Goal: Information Seeking & Learning: Learn about a topic

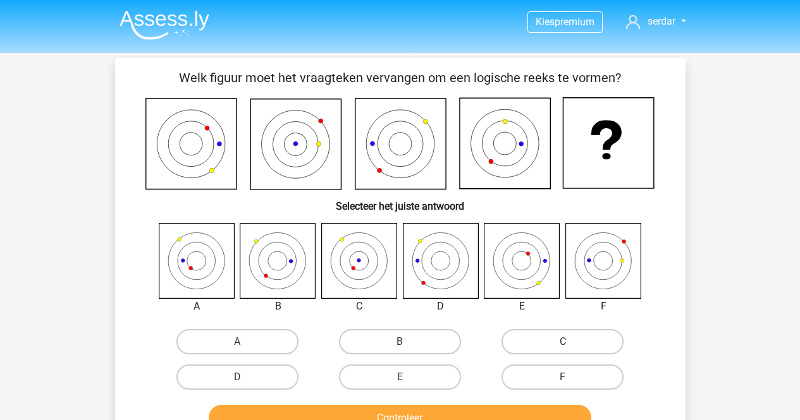
scroll to position [58, 0]
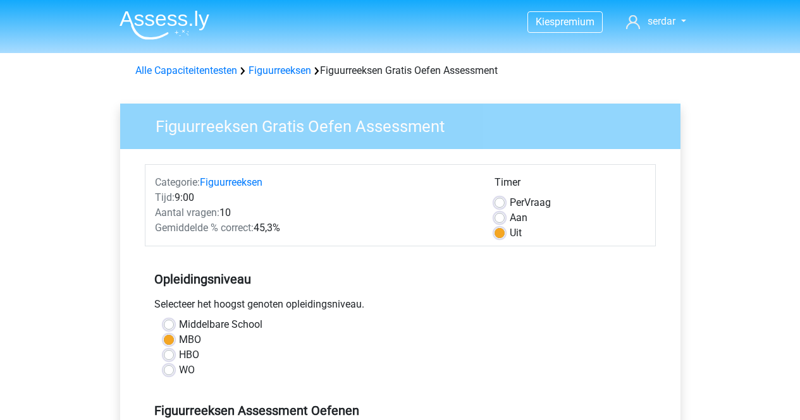
scroll to position [531, 0]
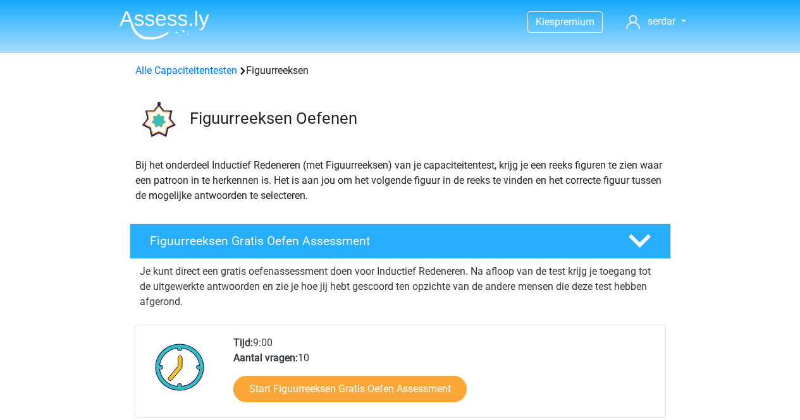
scroll to position [173, 0]
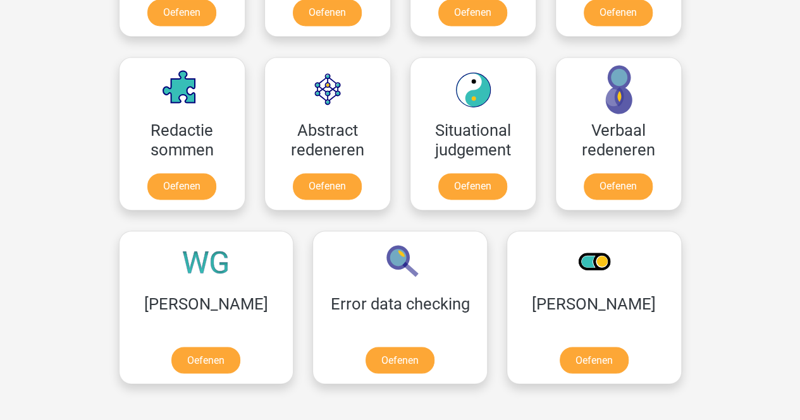
scroll to position [890, 0]
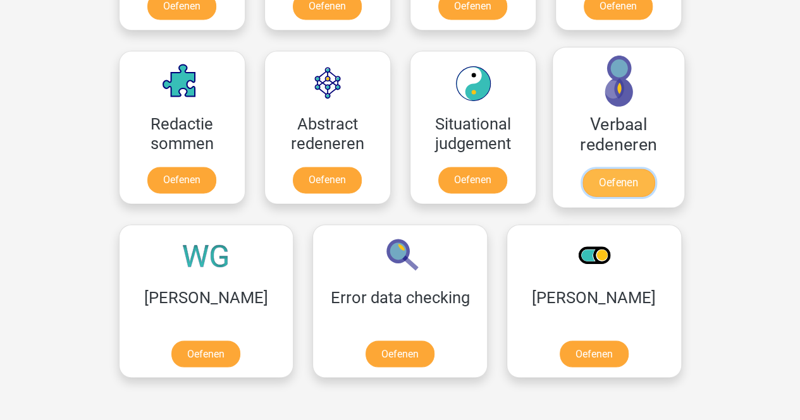
click at [613, 185] on link "Oefenen" at bounding box center [618, 183] width 72 height 28
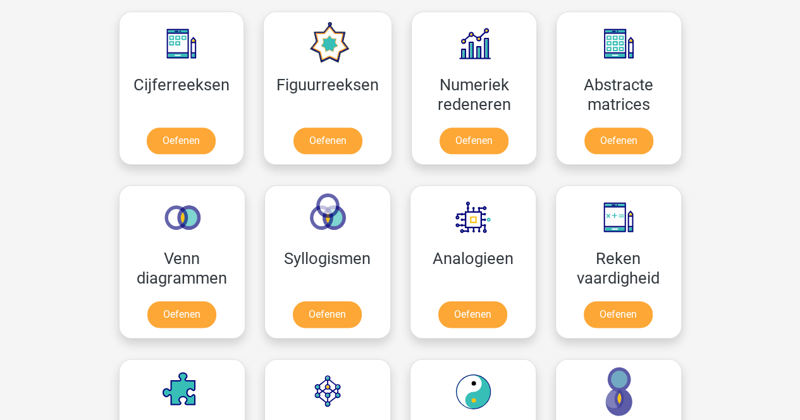
scroll to position [566, 0]
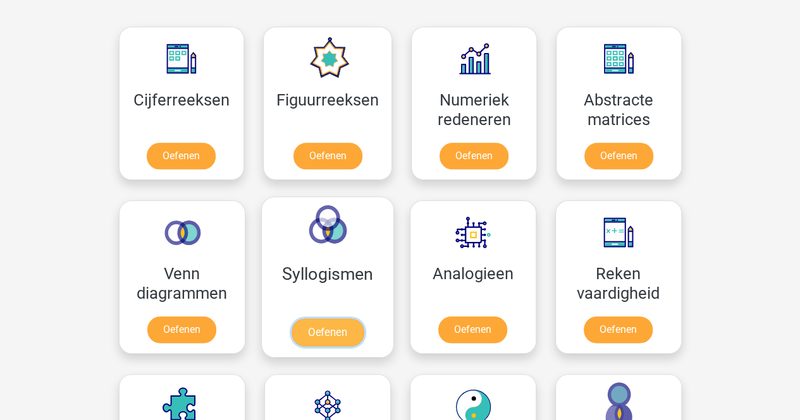
click at [309, 333] on link "Oefenen" at bounding box center [327, 333] width 72 height 28
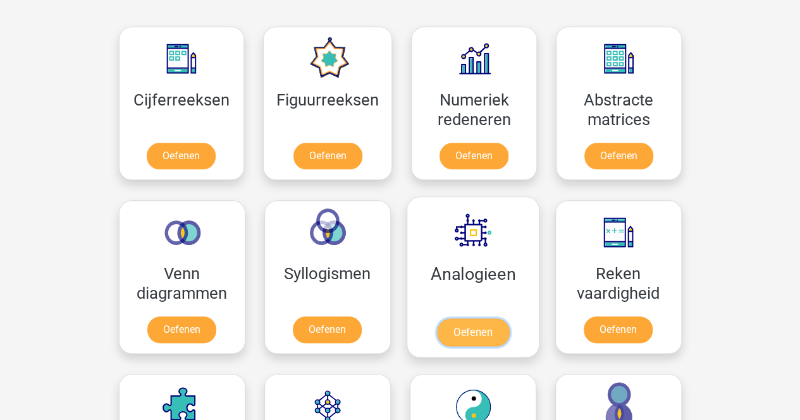
click at [468, 342] on link "Oefenen" at bounding box center [472, 333] width 72 height 28
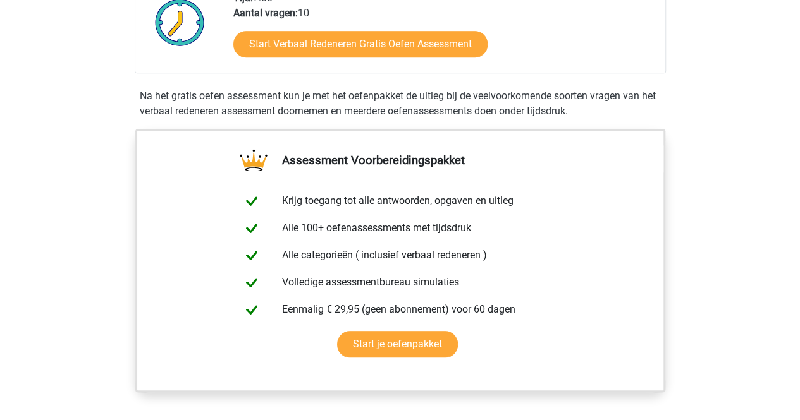
scroll to position [242, 0]
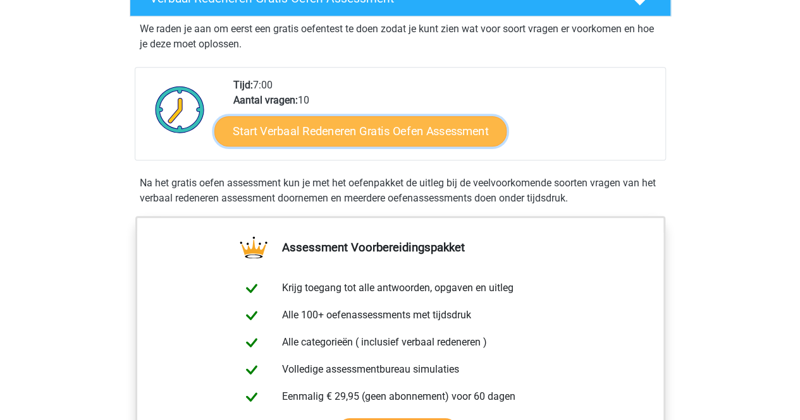
click at [432, 118] on link "Start Verbaal Redeneren Gratis Oefen Assessment" at bounding box center [360, 131] width 292 height 30
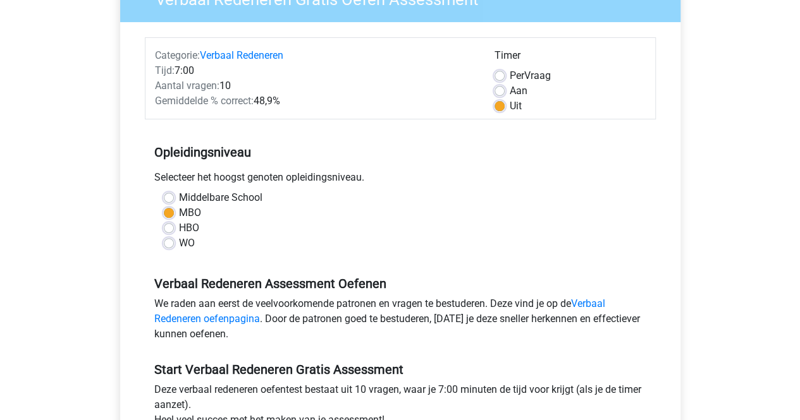
scroll to position [128, 0]
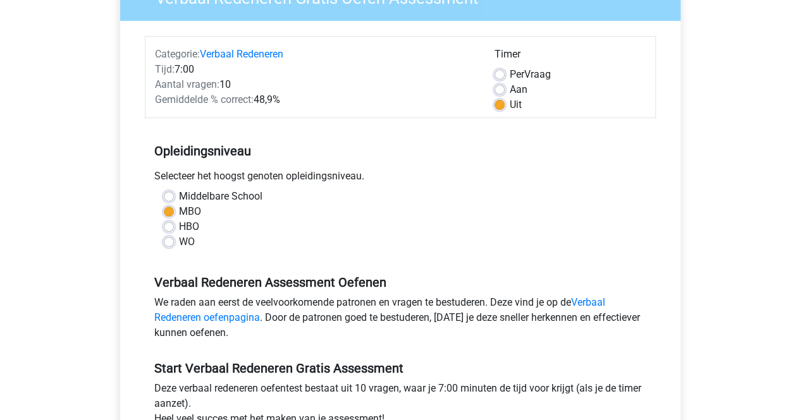
click at [510, 85] on label "Aan" at bounding box center [519, 89] width 18 height 15
click at [499, 85] on input "Aan" at bounding box center [499, 88] width 10 height 13
radio input "true"
click at [497, 67] on div "Per Vraag" at bounding box center [569, 74] width 151 height 15
click at [510, 71] on label "Per Vraag" at bounding box center [530, 74] width 41 height 15
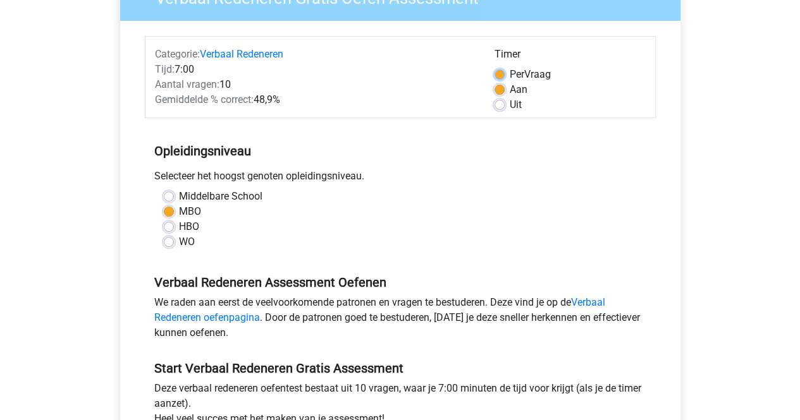
click at [498, 71] on input "Per Vraag" at bounding box center [499, 73] width 10 height 13
radio input "true"
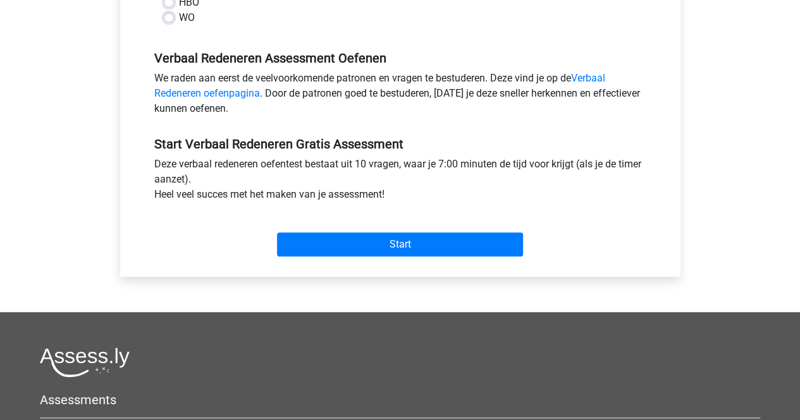
scroll to position [354, 0]
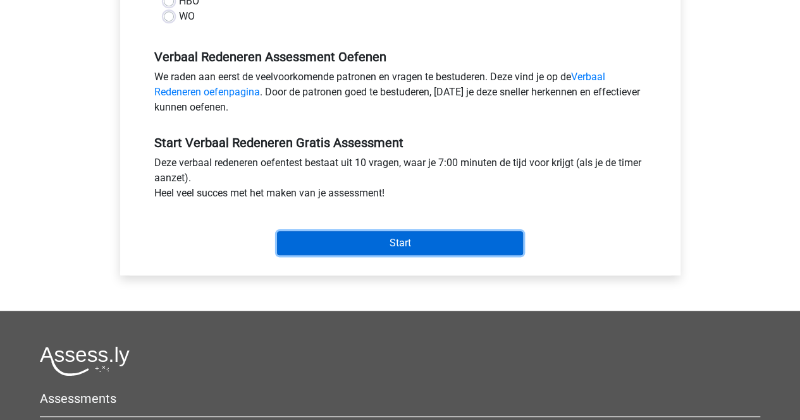
click at [401, 247] on input "Start" at bounding box center [400, 243] width 246 height 24
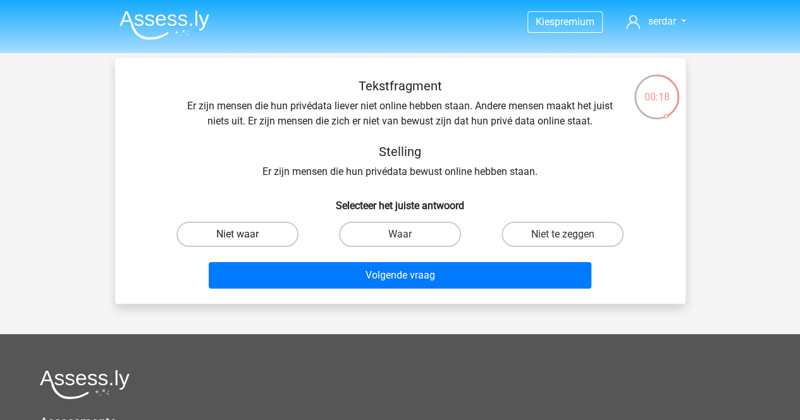
click at [209, 237] on label "Niet waar" at bounding box center [237, 234] width 122 height 25
click at [237, 237] on input "Niet waar" at bounding box center [241, 239] width 8 height 8
radio input "true"
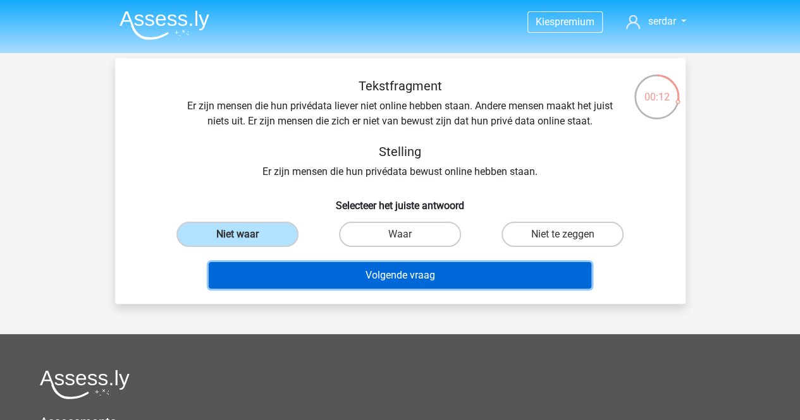
click at [441, 262] on button "Volgende vraag" at bounding box center [400, 275] width 382 height 27
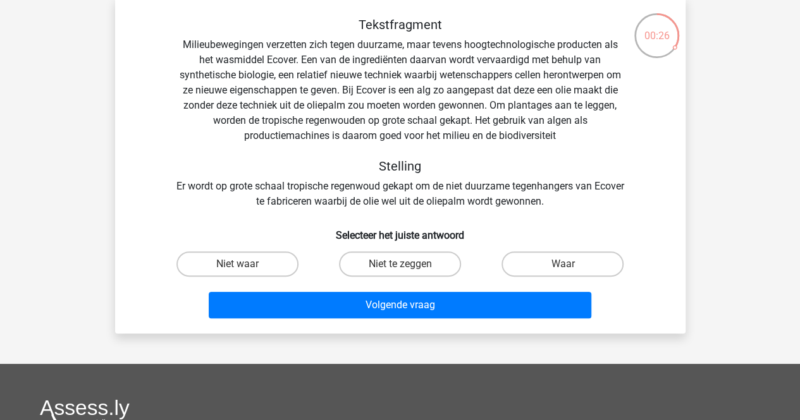
scroll to position [70, 0]
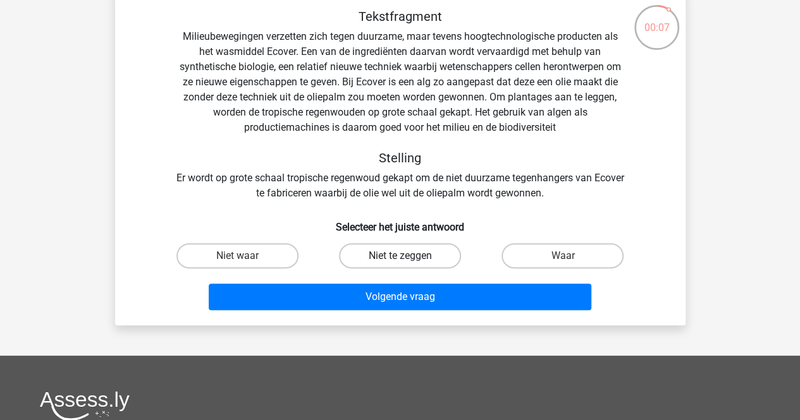
click at [386, 260] on label "Niet te zeggen" at bounding box center [400, 255] width 122 height 25
click at [400, 260] on input "Niet te zeggen" at bounding box center [404, 260] width 8 height 8
radio input "true"
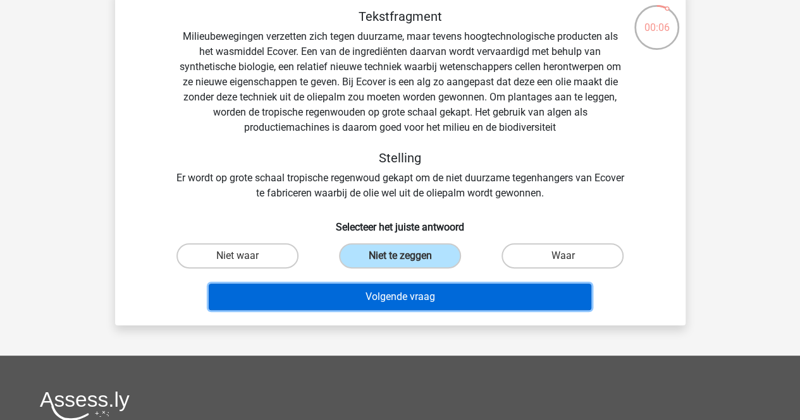
click at [347, 286] on button "Volgende vraag" at bounding box center [400, 297] width 382 height 27
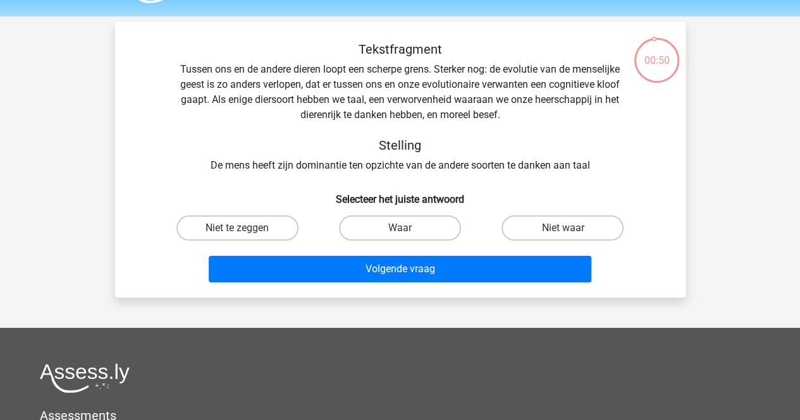
scroll to position [33, 0]
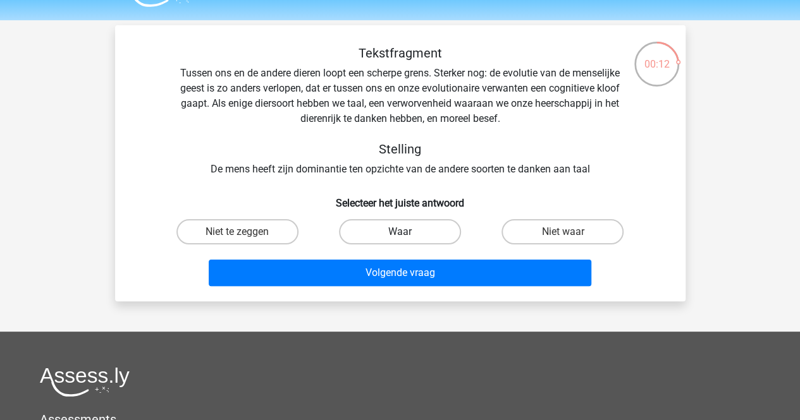
click at [420, 228] on label "Waar" at bounding box center [400, 231] width 122 height 25
click at [408, 232] on input "Waar" at bounding box center [404, 236] width 8 height 8
radio input "true"
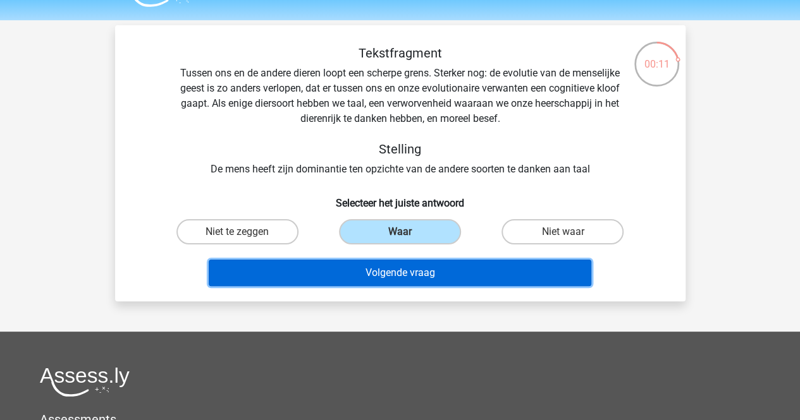
click at [400, 274] on button "Volgende vraag" at bounding box center [400, 273] width 382 height 27
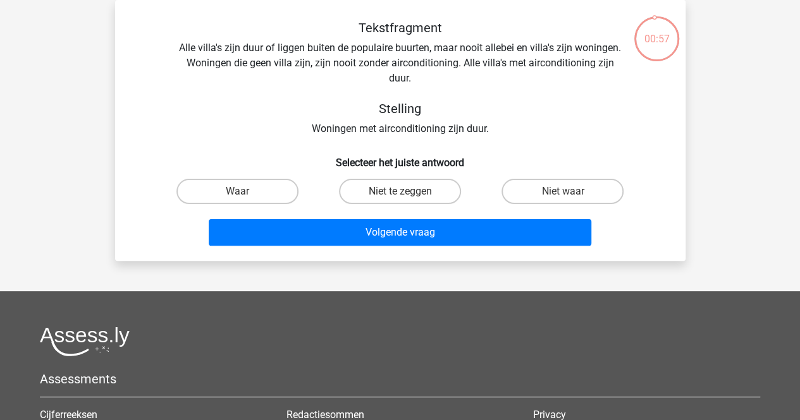
scroll to position [7, 0]
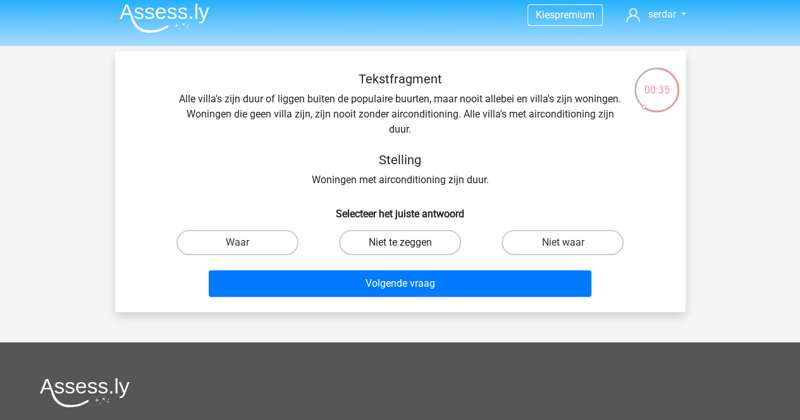
click at [412, 244] on label "Niet te zeggen" at bounding box center [400, 242] width 122 height 25
click at [408, 244] on input "Niet te zeggen" at bounding box center [404, 247] width 8 height 8
radio input "true"
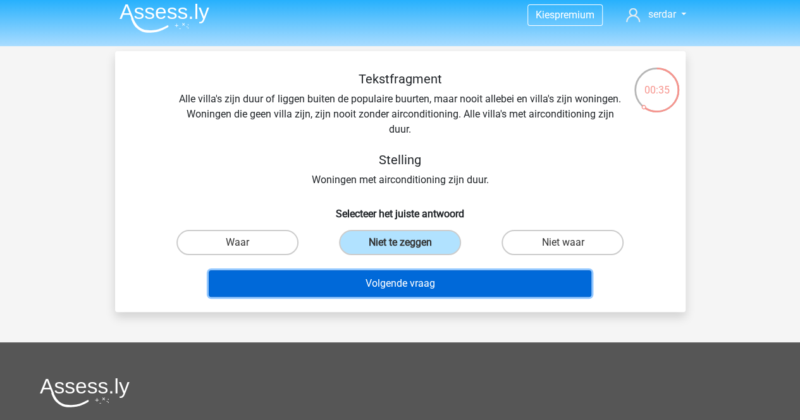
click at [415, 287] on button "Volgende vraag" at bounding box center [400, 284] width 382 height 27
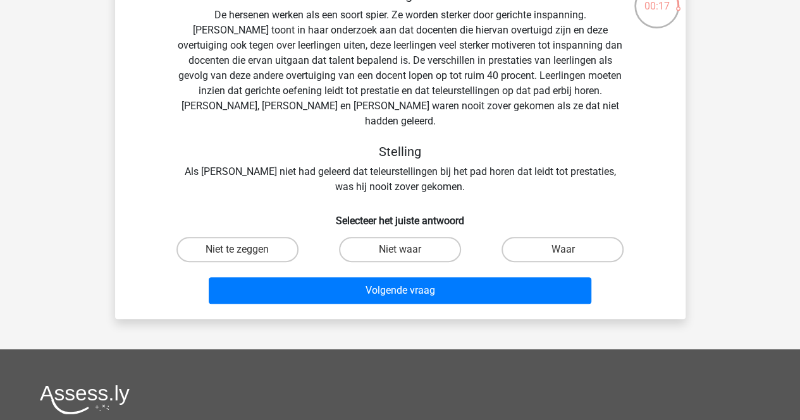
scroll to position [95, 0]
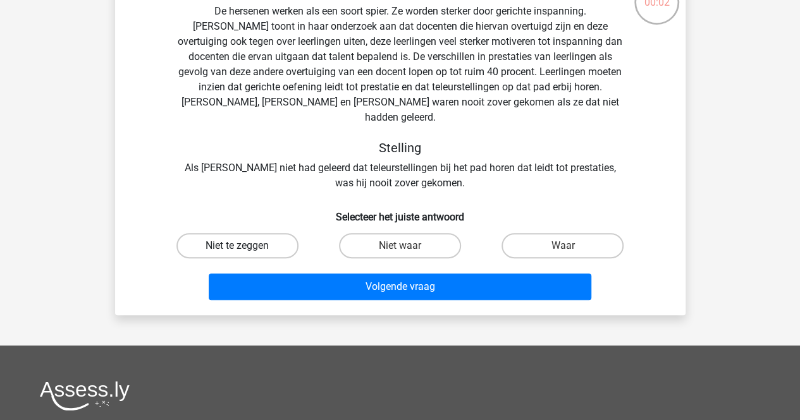
click at [288, 233] on label "Niet te zeggen" at bounding box center [237, 245] width 122 height 25
click at [245, 246] on input "Niet te zeggen" at bounding box center [241, 250] width 8 height 8
radio input "true"
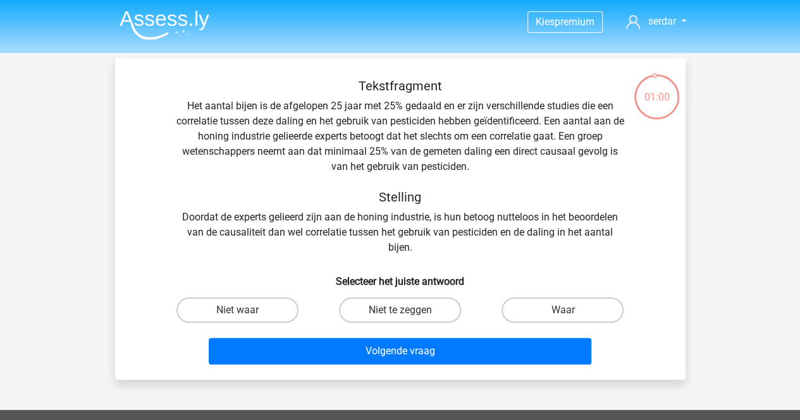
scroll to position [33, 0]
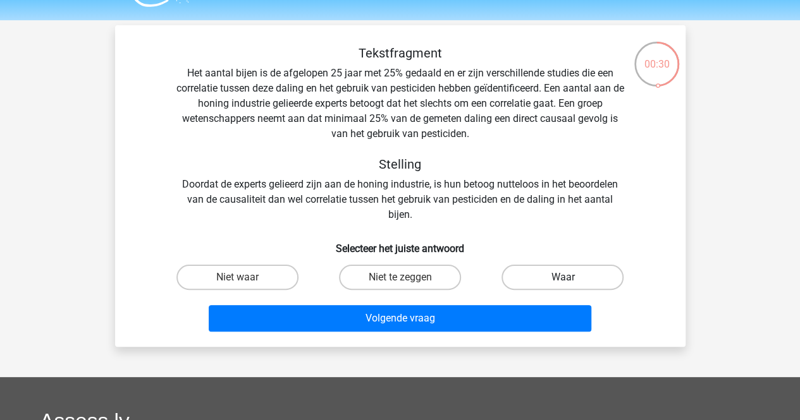
click at [537, 265] on label "Waar" at bounding box center [562, 277] width 122 height 25
click at [563, 278] on input "Waar" at bounding box center [567, 282] width 8 height 8
radio input "true"
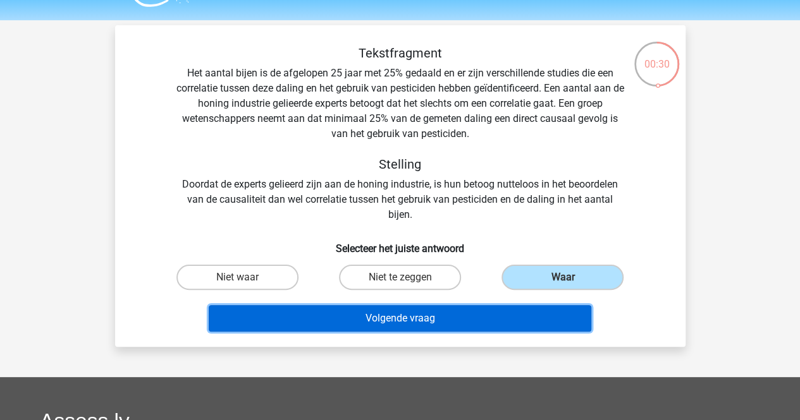
click at [442, 322] on button "Volgende vraag" at bounding box center [400, 318] width 382 height 27
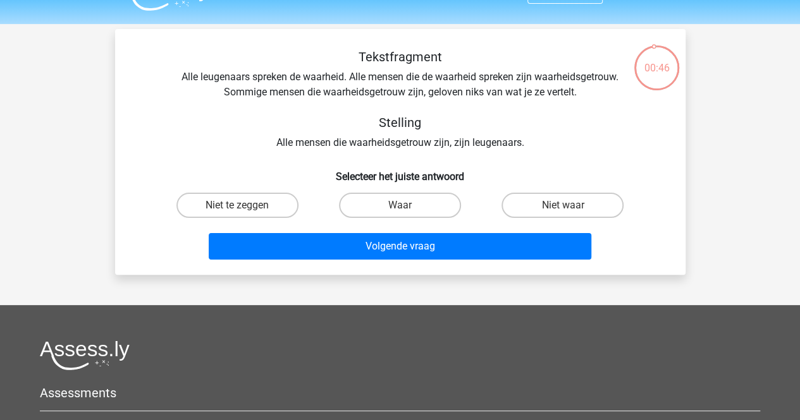
scroll to position [23, 0]
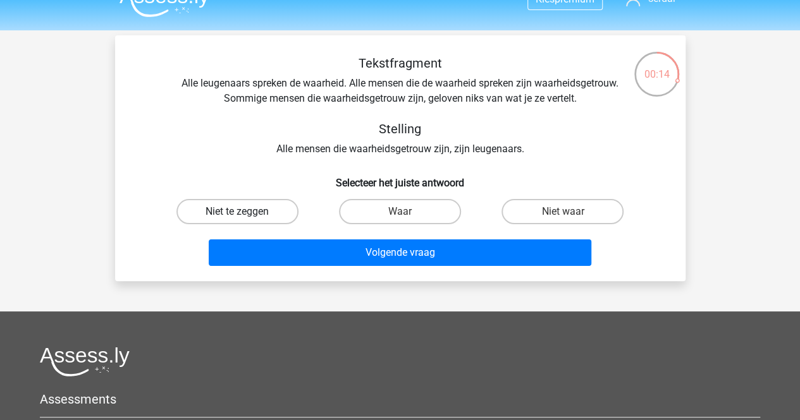
click at [214, 199] on label "Niet te zeggen" at bounding box center [237, 211] width 122 height 25
click at [237, 212] on input "Niet te zeggen" at bounding box center [241, 216] width 8 height 8
radio input "true"
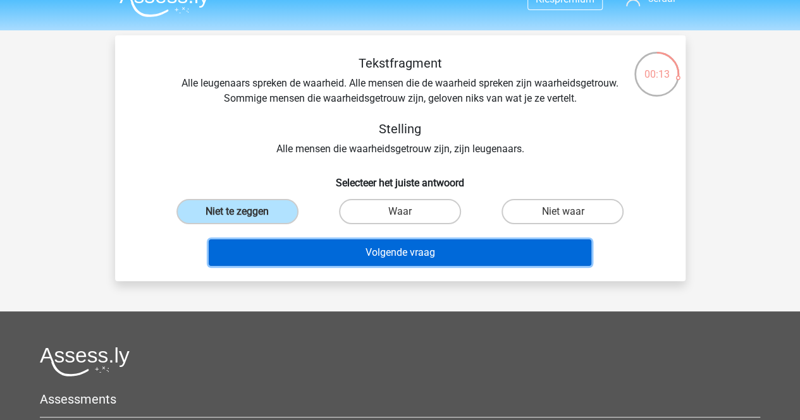
click at [295, 254] on button "Volgende vraag" at bounding box center [400, 253] width 382 height 27
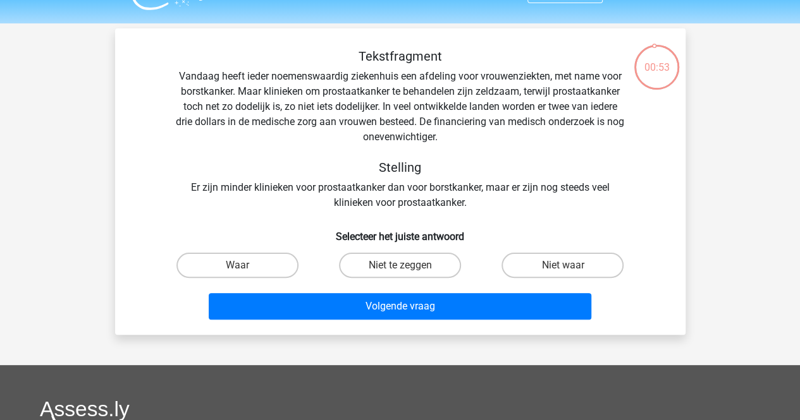
scroll to position [28, 0]
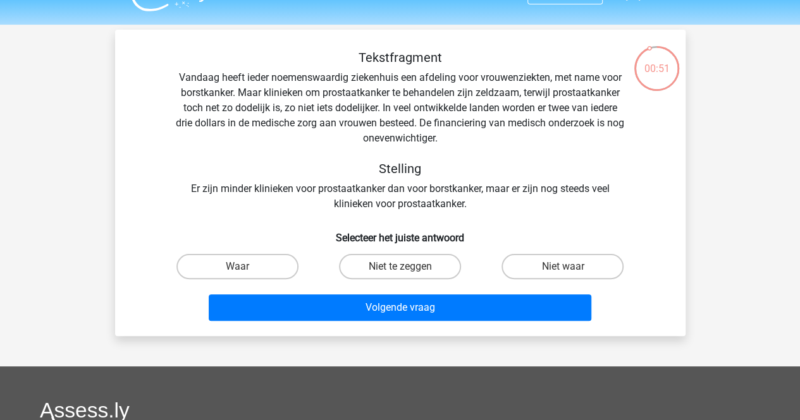
click at [237, 268] on input "Waar" at bounding box center [241, 271] width 8 height 8
radio input "true"
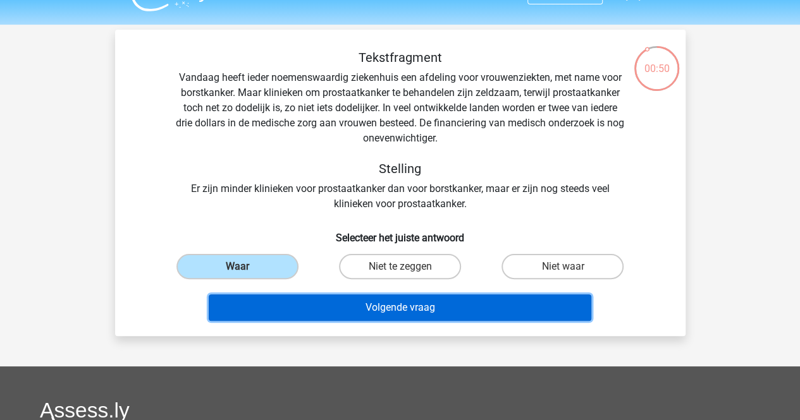
click at [295, 303] on button "Volgende vraag" at bounding box center [400, 308] width 382 height 27
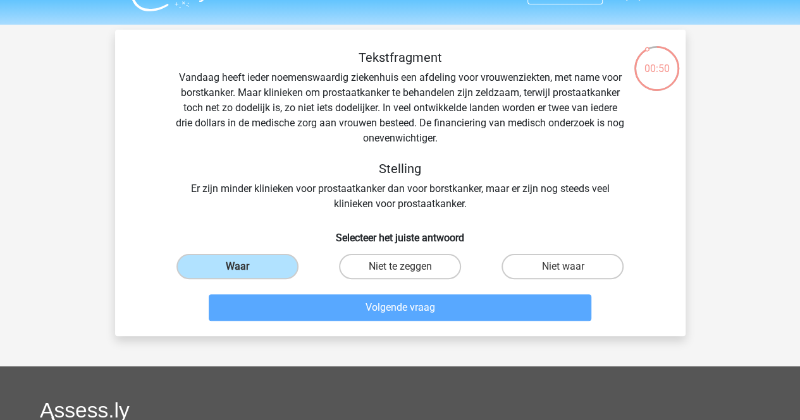
scroll to position [58, 0]
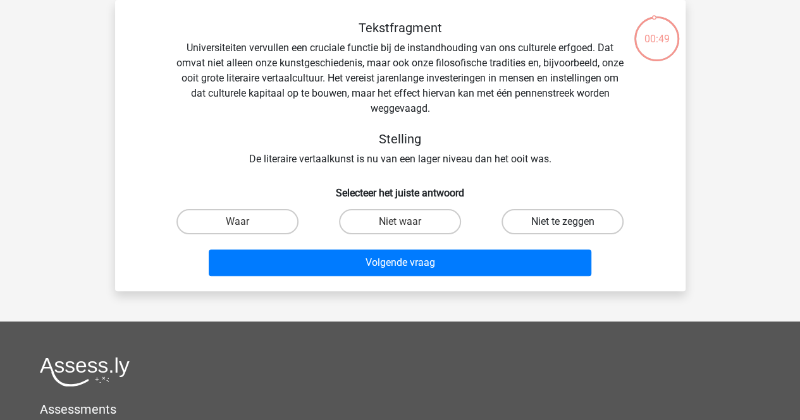
click at [563, 221] on label "Niet te zeggen" at bounding box center [562, 221] width 122 height 25
click at [563, 222] on input "Niet te zeggen" at bounding box center [567, 226] width 8 height 8
radio input "true"
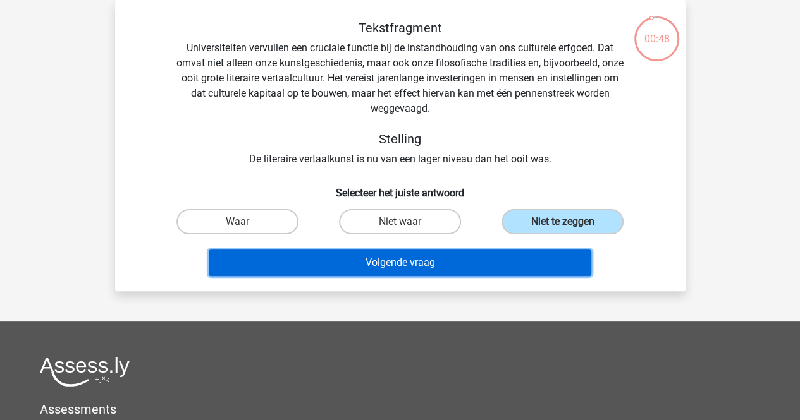
click at [509, 252] on button "Volgende vraag" at bounding box center [400, 263] width 382 height 27
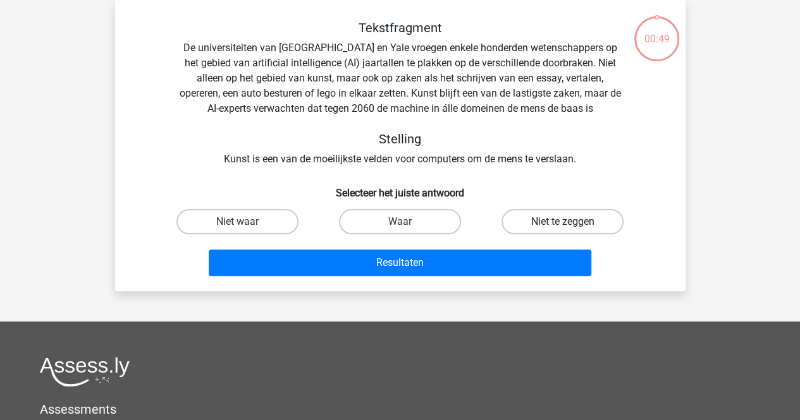
click at [553, 221] on label "Niet te zeggen" at bounding box center [562, 221] width 122 height 25
click at [563, 222] on input "Niet te zeggen" at bounding box center [567, 226] width 8 height 8
radio input "true"
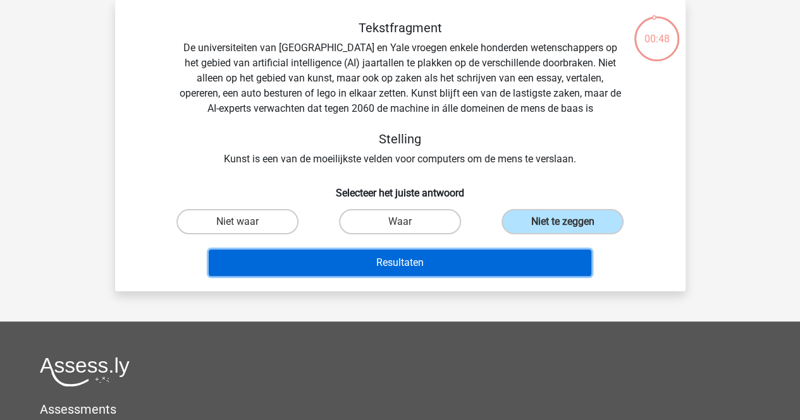
click at [506, 266] on button "Resultaten" at bounding box center [400, 263] width 382 height 27
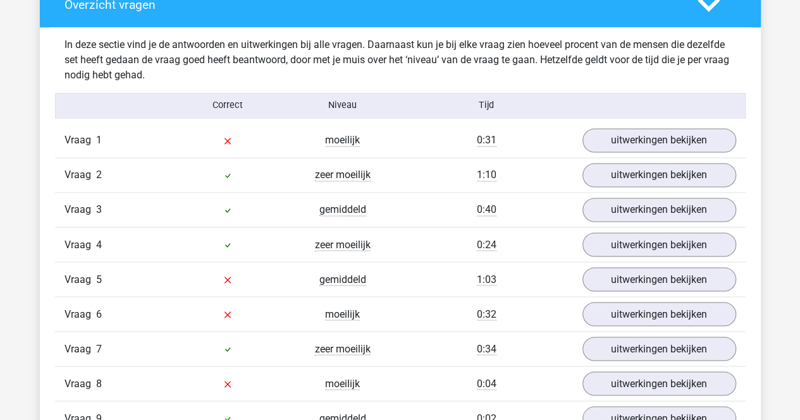
scroll to position [1002, 0]
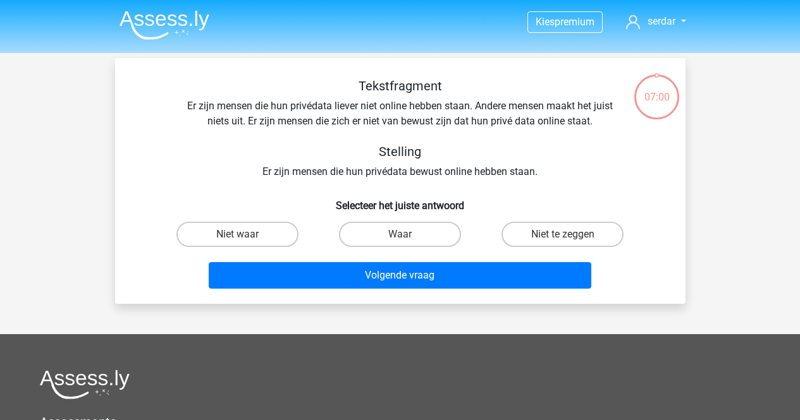
scroll to position [58, 0]
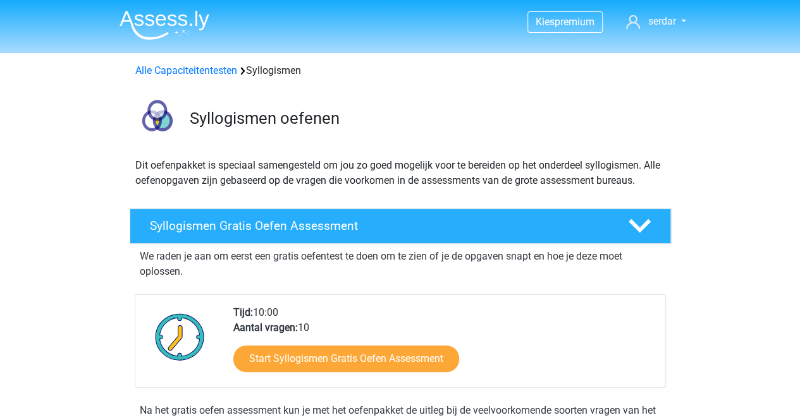
scroll to position [99, 0]
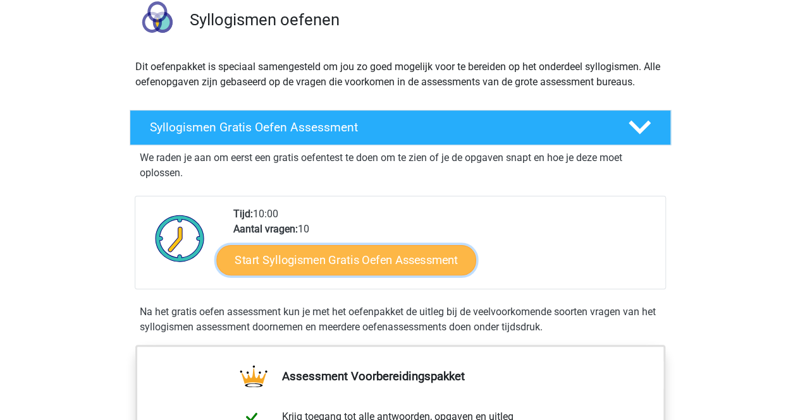
click at [403, 259] on link "Start Syllogismen Gratis Oefen Assessment" at bounding box center [346, 260] width 260 height 30
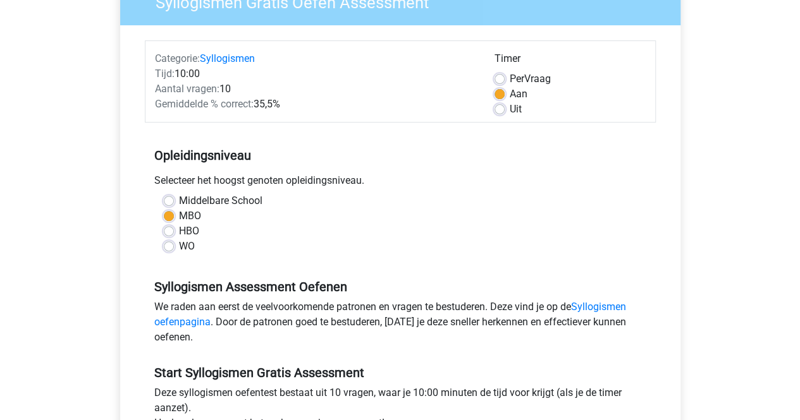
scroll to position [126, 0]
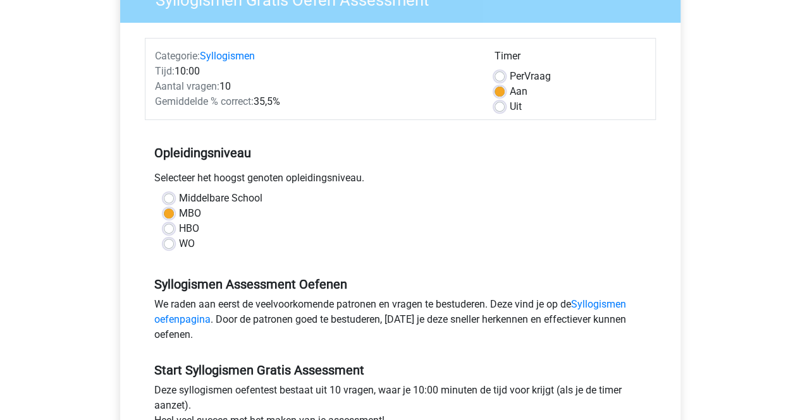
click at [504, 75] on div "Per Vraag" at bounding box center [569, 76] width 151 height 15
click at [510, 75] on label "Per Vraag" at bounding box center [530, 76] width 41 height 15
click at [499, 75] on input "Per Vraag" at bounding box center [499, 75] width 10 height 13
radio input "true"
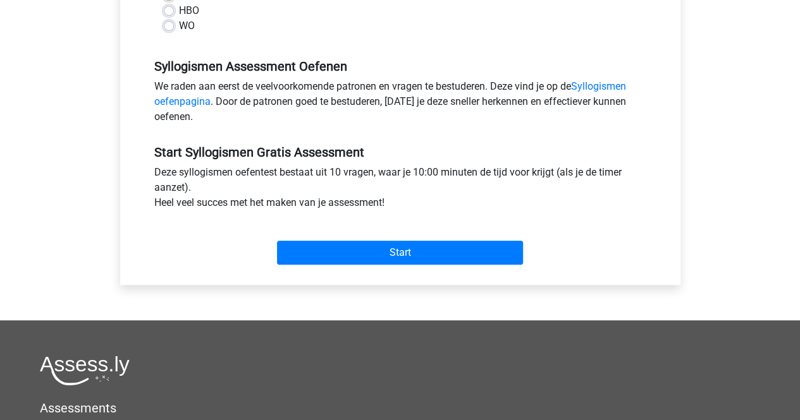
scroll to position [377, 0]
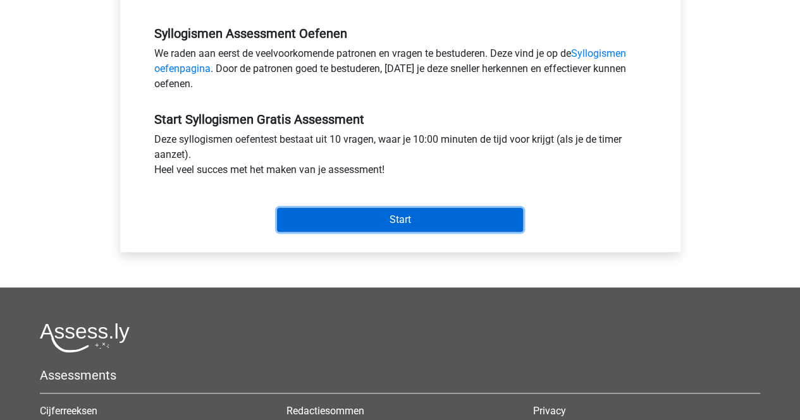
click at [411, 221] on input "Start" at bounding box center [400, 220] width 246 height 24
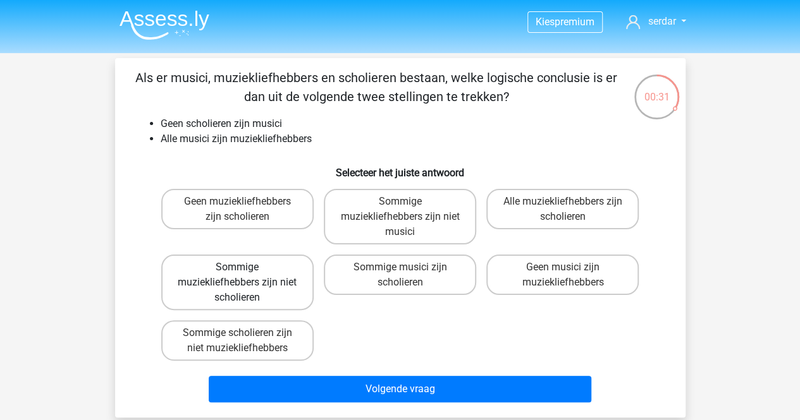
click at [271, 282] on label "Sommige muziekliefhebbers zijn niet scholieren" at bounding box center [237, 283] width 152 height 56
click at [245, 276] on input "Sommige muziekliefhebbers zijn niet scholieren" at bounding box center [241, 271] width 8 height 8
radio input "true"
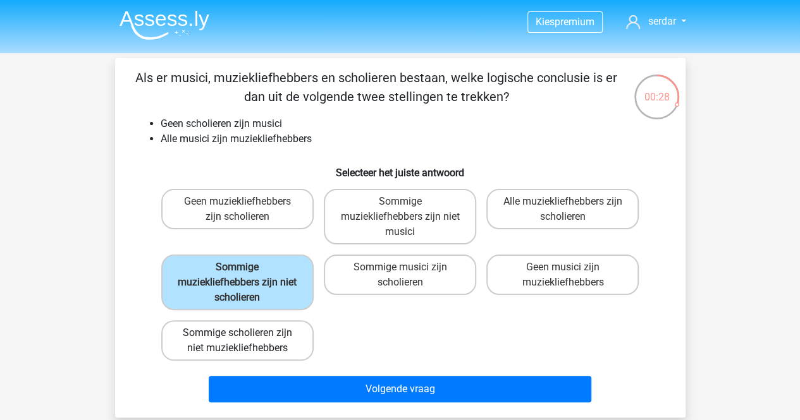
click at [267, 342] on label "Sommige scholieren zijn niet muziekliefhebbers" at bounding box center [237, 341] width 152 height 40
click at [245, 341] on input "Sommige scholieren zijn niet muziekliefhebbers" at bounding box center [241, 337] width 8 height 8
radio input "true"
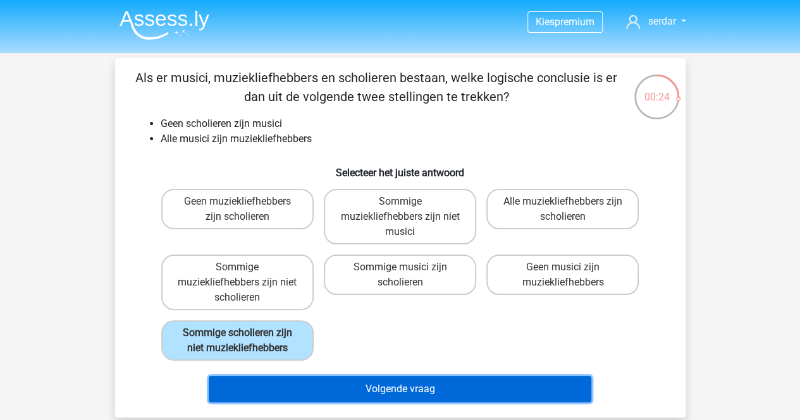
click at [326, 384] on button "Volgende vraag" at bounding box center [400, 389] width 382 height 27
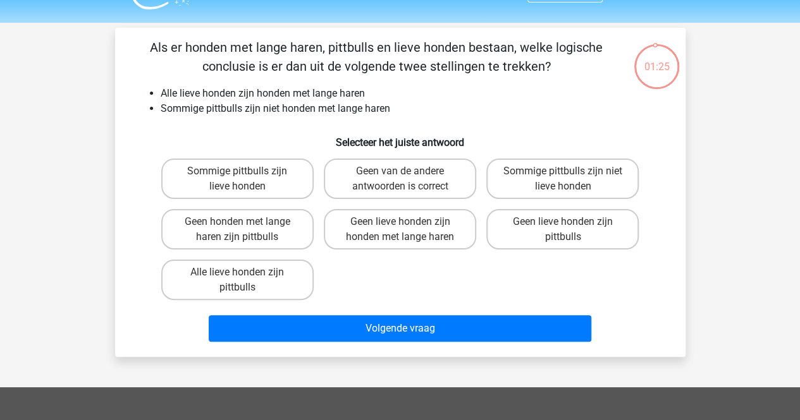
scroll to position [30, 0]
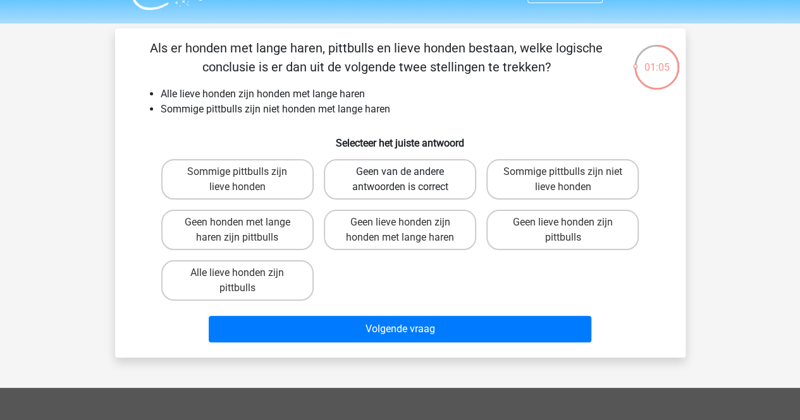
click at [440, 185] on label "Geen van de andere antwoorden is correct" at bounding box center [400, 179] width 152 height 40
click at [408, 180] on input "Geen van de andere antwoorden is correct" at bounding box center [404, 176] width 8 height 8
radio input "true"
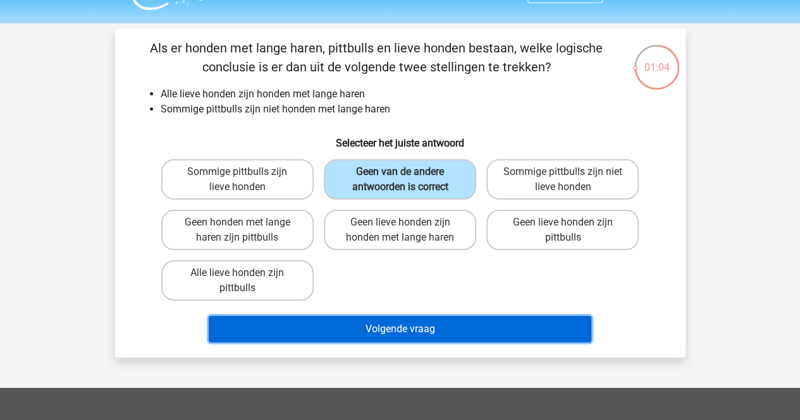
click at [436, 331] on button "Volgende vraag" at bounding box center [400, 329] width 382 height 27
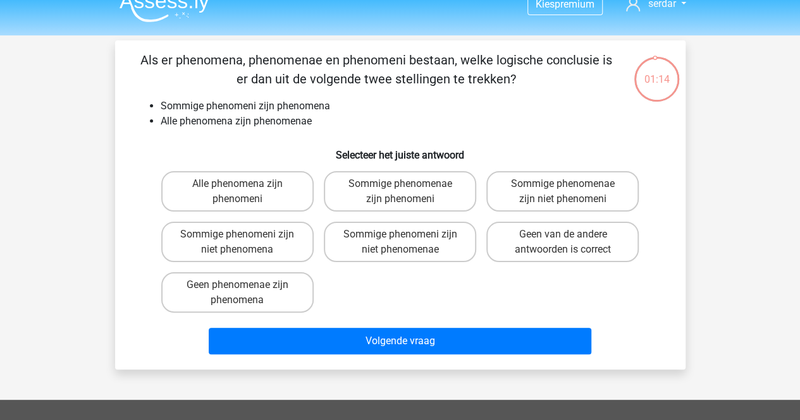
scroll to position [19, 0]
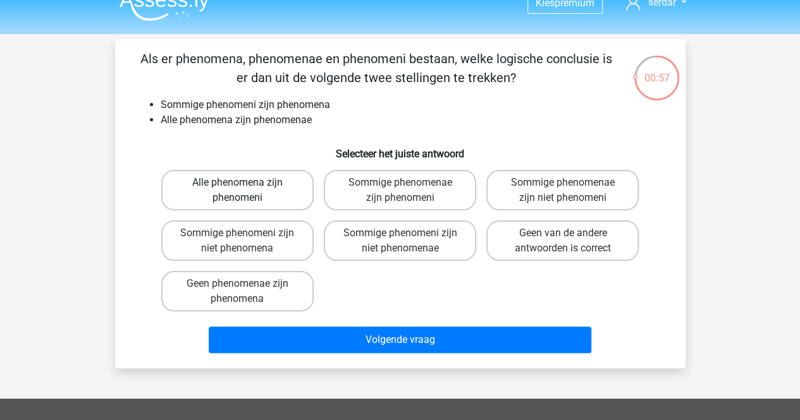
click at [247, 180] on label "Alle phenomena zijn phenomeni" at bounding box center [237, 190] width 152 height 40
click at [245, 183] on input "Alle phenomena zijn phenomeni" at bounding box center [241, 187] width 8 height 8
radio input "true"
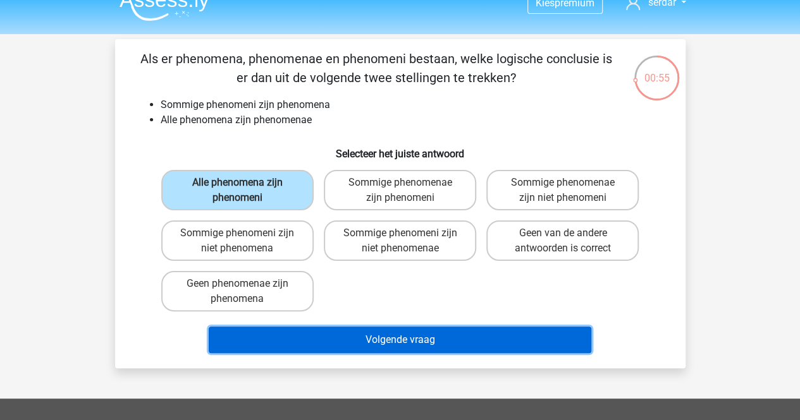
click at [381, 345] on button "Volgende vraag" at bounding box center [400, 340] width 382 height 27
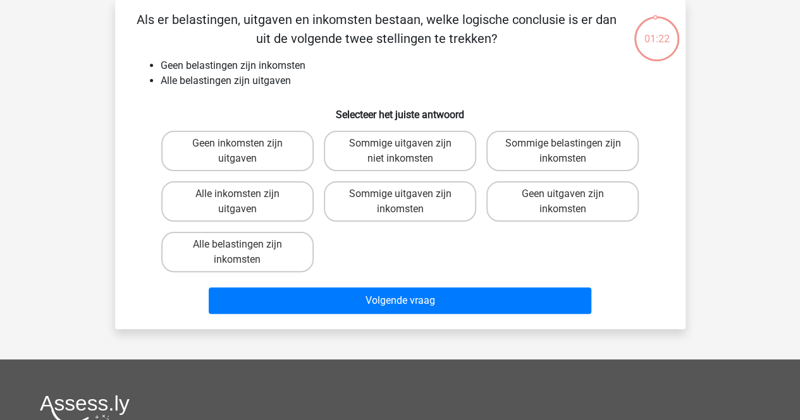
scroll to position [0, 0]
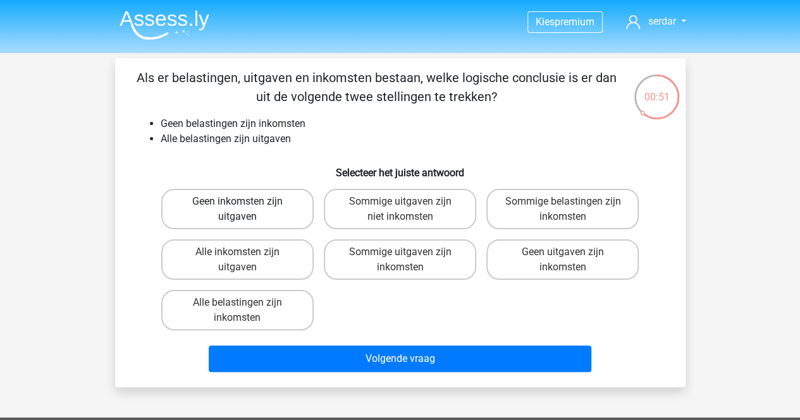
click at [188, 212] on label "Geen inkomsten zijn uitgaven" at bounding box center [237, 209] width 152 height 40
click at [237, 210] on input "Geen inkomsten zijn uitgaven" at bounding box center [241, 206] width 8 height 8
radio input "true"
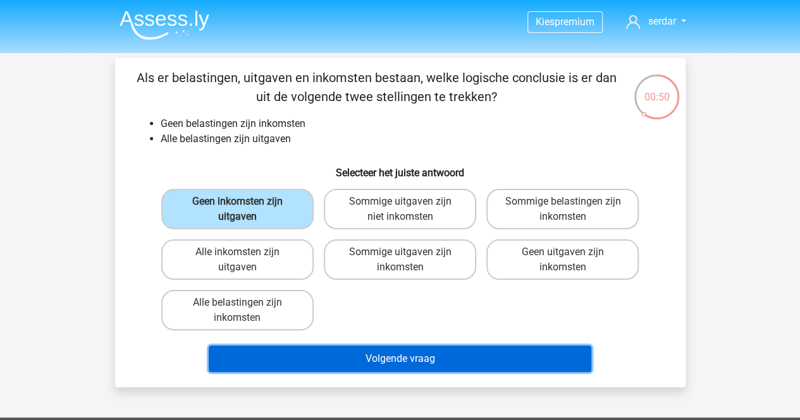
click at [430, 352] on button "Volgende vraag" at bounding box center [400, 359] width 382 height 27
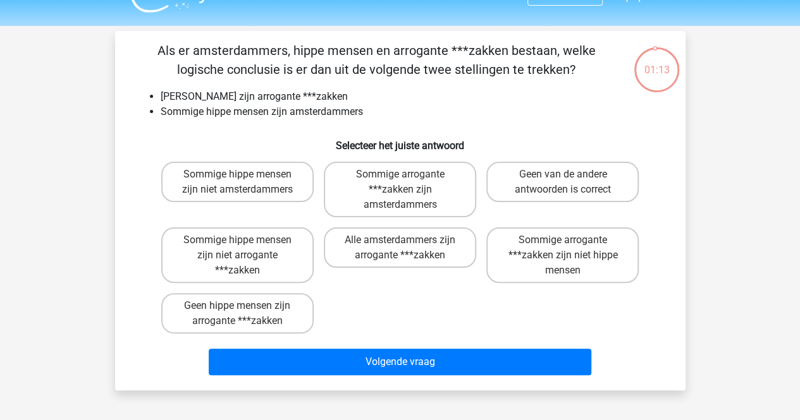
scroll to position [15, 0]
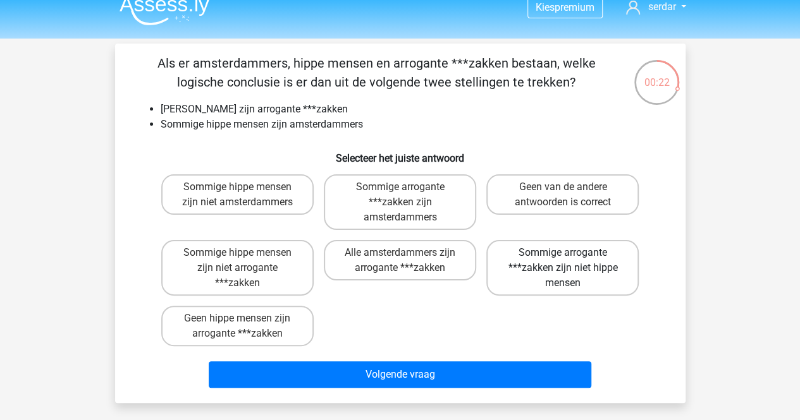
click at [565, 245] on label "Sommige arrogante ***zakken zijn niet hippe mensen" at bounding box center [562, 268] width 152 height 56
click at [565, 253] on input "Sommige arrogante ***zakken zijn niet hippe mensen" at bounding box center [567, 257] width 8 height 8
radio input "true"
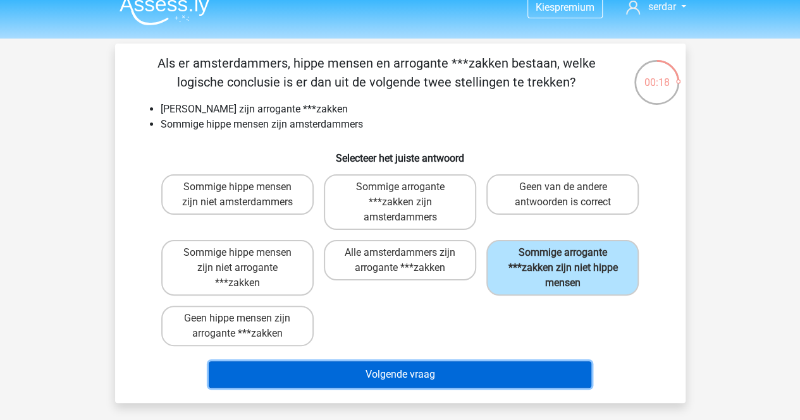
click at [386, 365] on button "Volgende vraag" at bounding box center [400, 375] width 382 height 27
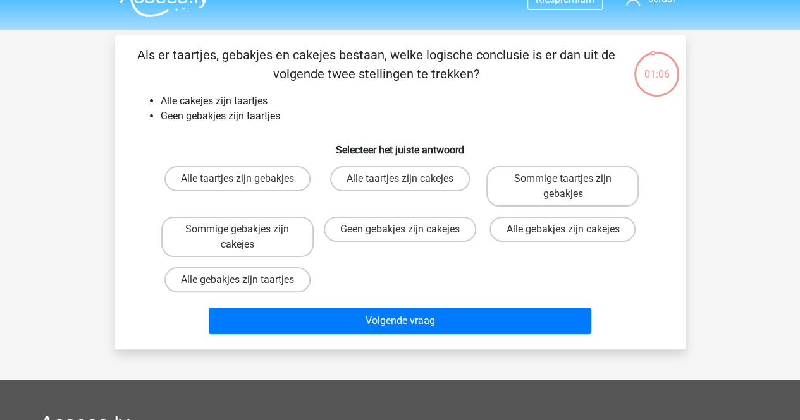
scroll to position [9, 0]
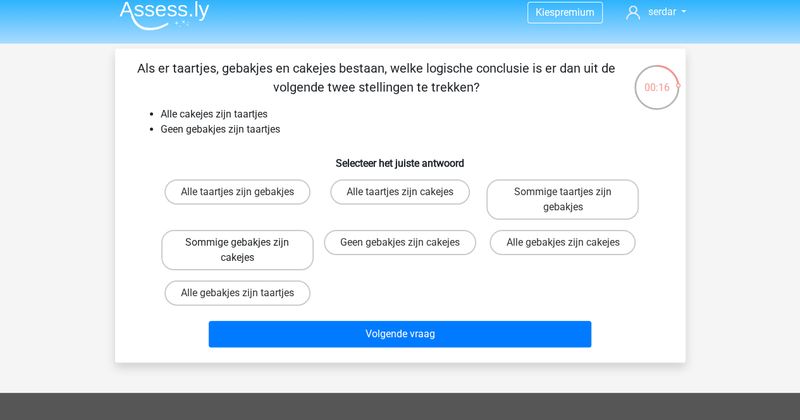
click at [253, 248] on label "Sommige gebakjes zijn cakejes" at bounding box center [237, 250] width 152 height 40
click at [245, 248] on input "Sommige gebakjes zijn cakejes" at bounding box center [241, 247] width 8 height 8
radio input "true"
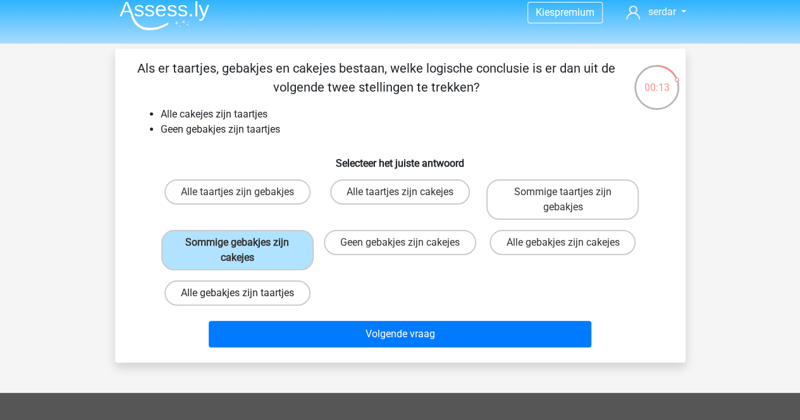
click at [217, 303] on label "Alle gebakjes zijn taartjes" at bounding box center [237, 293] width 146 height 25
click at [237, 302] on input "Alle gebakjes zijn taartjes" at bounding box center [241, 297] width 8 height 8
radio input "true"
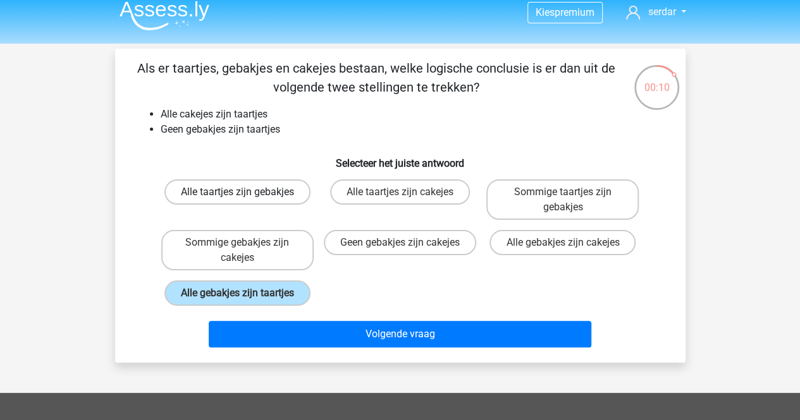
click at [259, 202] on label "Alle taartjes zijn gebakjes" at bounding box center [237, 192] width 146 height 25
click at [245, 200] on input "Alle taartjes zijn gebakjes" at bounding box center [241, 196] width 8 height 8
radio input "true"
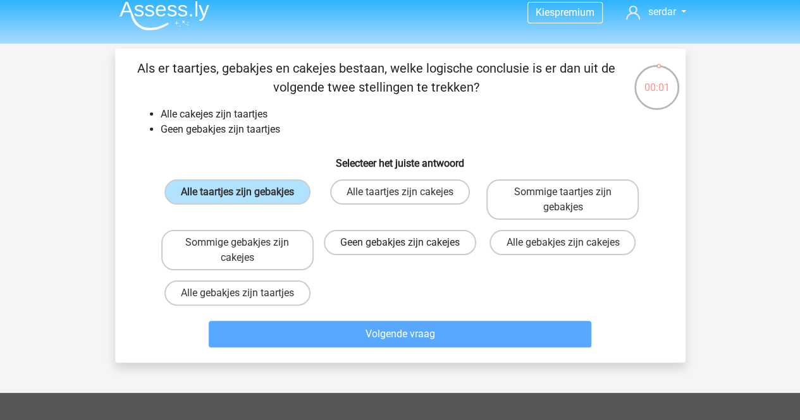
click at [400, 255] on label "Geen gebakjes zijn cakejes" at bounding box center [400, 242] width 152 height 25
click at [400, 251] on input "Geen gebakjes zijn cakejes" at bounding box center [404, 247] width 8 height 8
radio input "true"
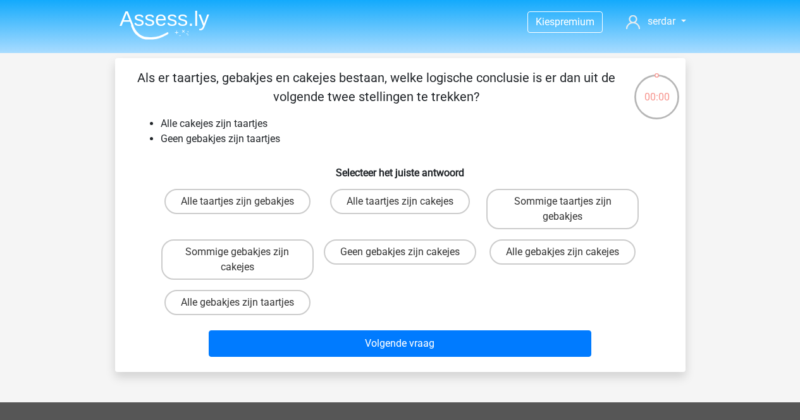
scroll to position [9, 0]
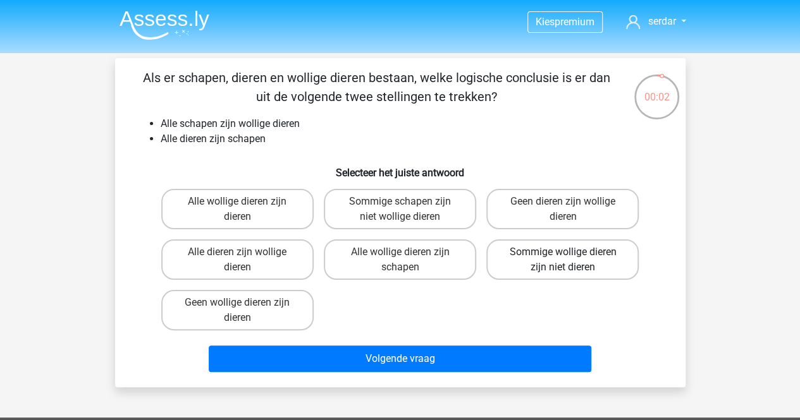
click at [620, 274] on label "Sommige wollige dieren zijn niet dieren" at bounding box center [562, 260] width 152 height 40
click at [571, 260] on input "Sommige wollige dieren zijn niet dieren" at bounding box center [567, 256] width 8 height 8
radio input "true"
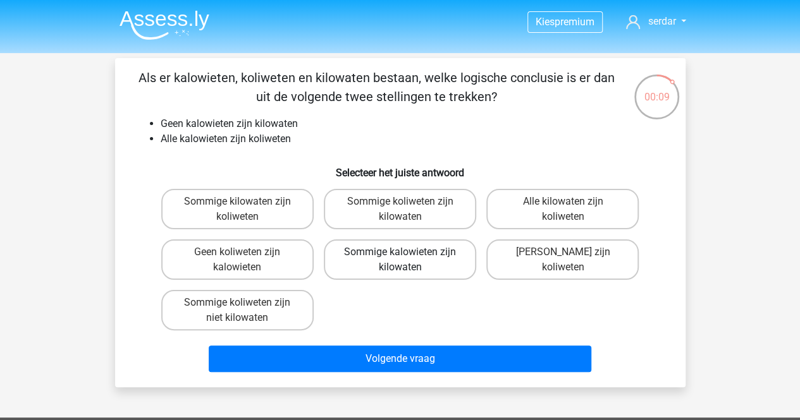
click at [379, 246] on label "Sommige kalowieten zijn kilowaten" at bounding box center [400, 260] width 152 height 40
click at [400, 252] on input "Sommige kalowieten zijn kilowaten" at bounding box center [404, 256] width 8 height 8
radio input "true"
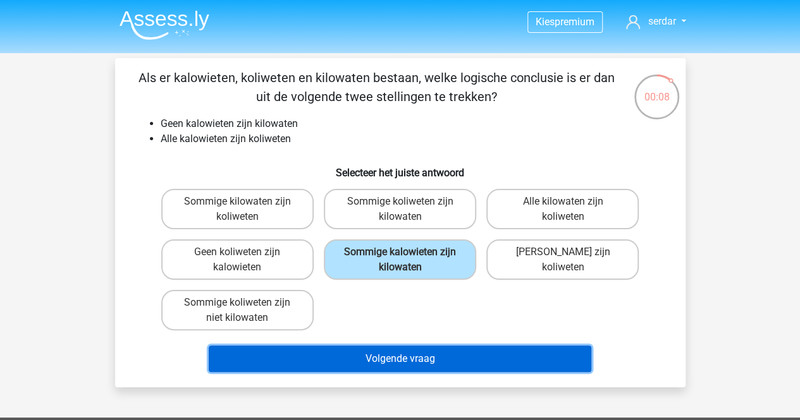
click at [388, 347] on button "Volgende vraag" at bounding box center [400, 359] width 382 height 27
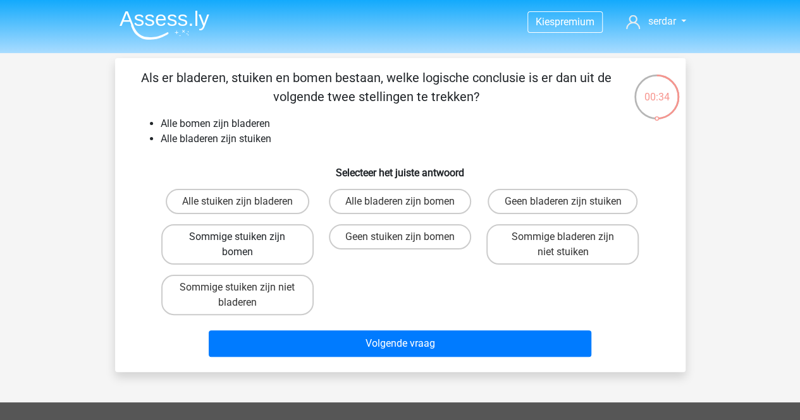
click at [272, 248] on label "Sommige stuiken zijn bomen" at bounding box center [237, 244] width 152 height 40
click at [245, 245] on input "Sommige stuiken zijn bomen" at bounding box center [241, 241] width 8 height 8
radio input "true"
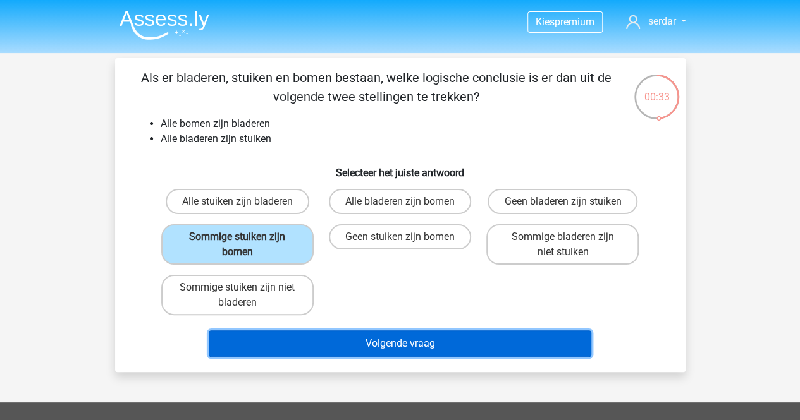
click at [433, 352] on button "Volgende vraag" at bounding box center [400, 344] width 382 height 27
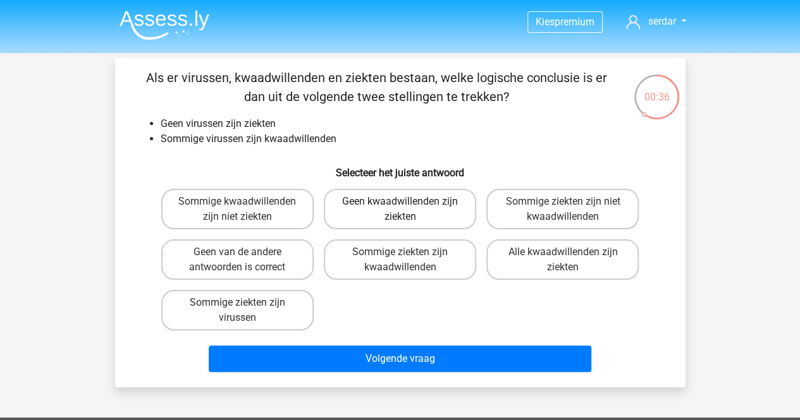
click at [365, 202] on label "Geen kwaadwillenden zijn ziekten" at bounding box center [400, 209] width 152 height 40
click at [400, 202] on input "Geen kwaadwillenden zijn ziekten" at bounding box center [404, 206] width 8 height 8
radio input "true"
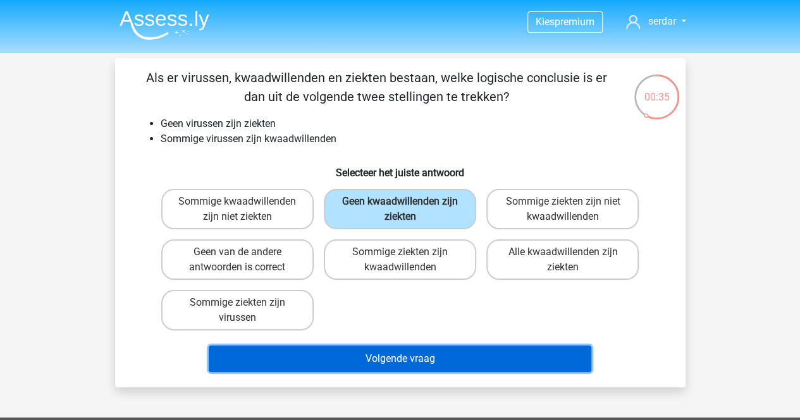
click at [434, 350] on button "Volgende vraag" at bounding box center [400, 359] width 382 height 27
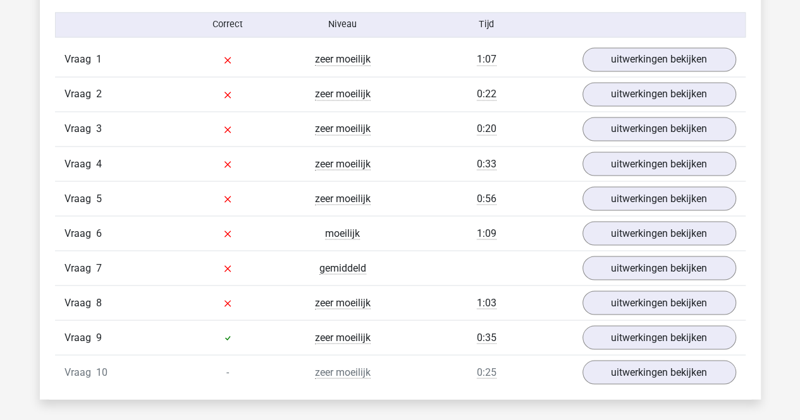
scroll to position [1057, 0]
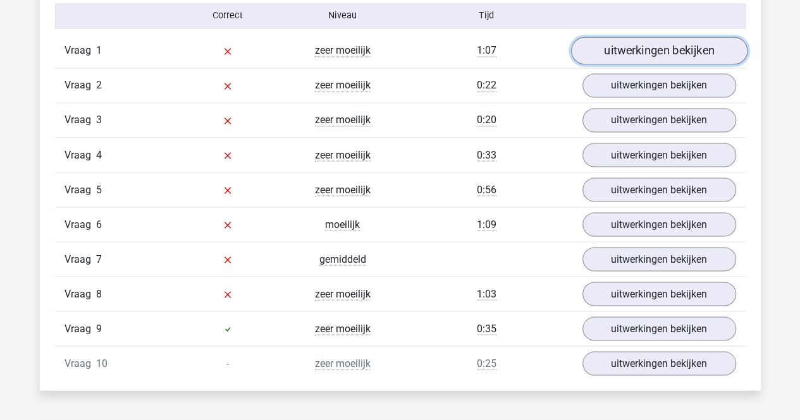
click at [657, 49] on link "uitwerkingen bekijken" at bounding box center [658, 51] width 176 height 28
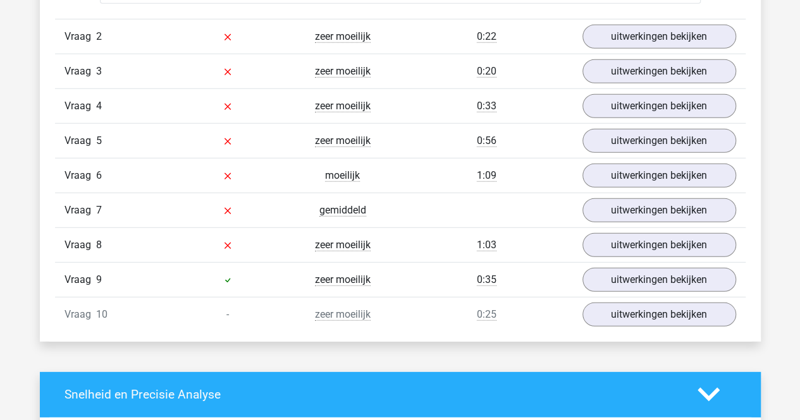
scroll to position [1615, 0]
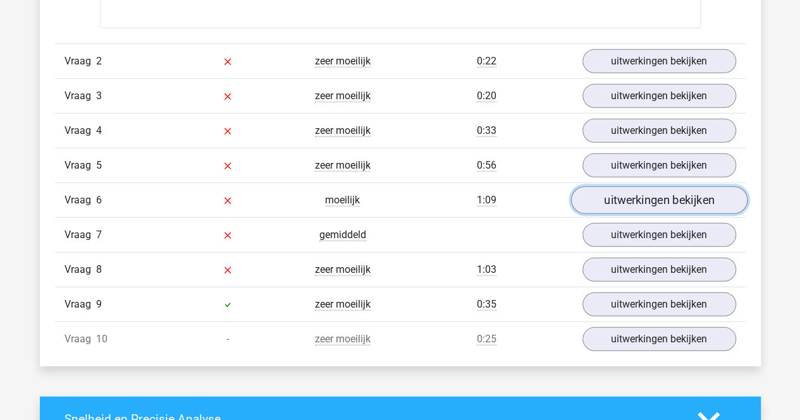
click at [584, 200] on link "uitwerkingen bekijken" at bounding box center [658, 201] width 176 height 28
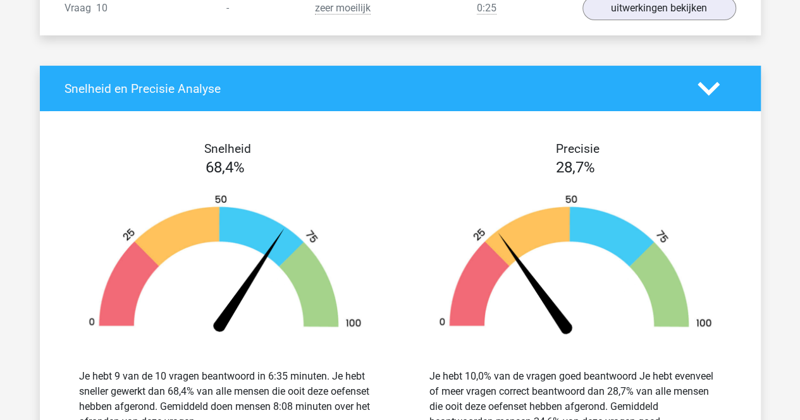
scroll to position [2485, 0]
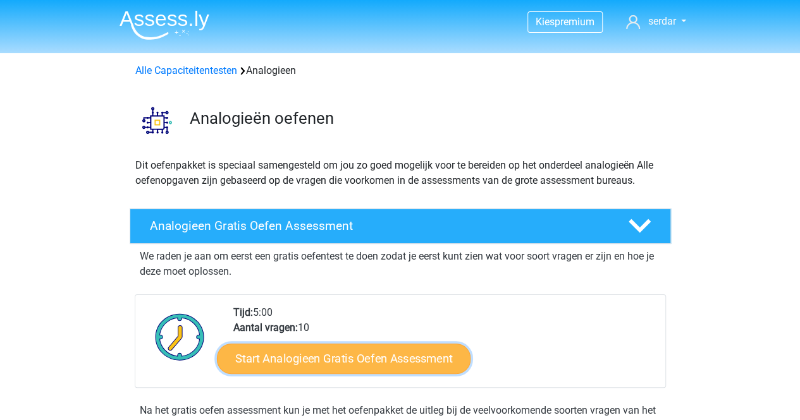
click at [367, 356] on link "Start Analogieen Gratis Oefen Assessment" at bounding box center [344, 358] width 254 height 30
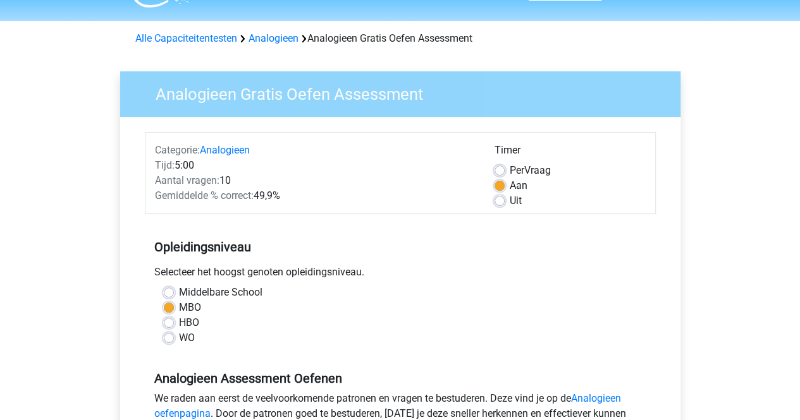
scroll to position [59, 0]
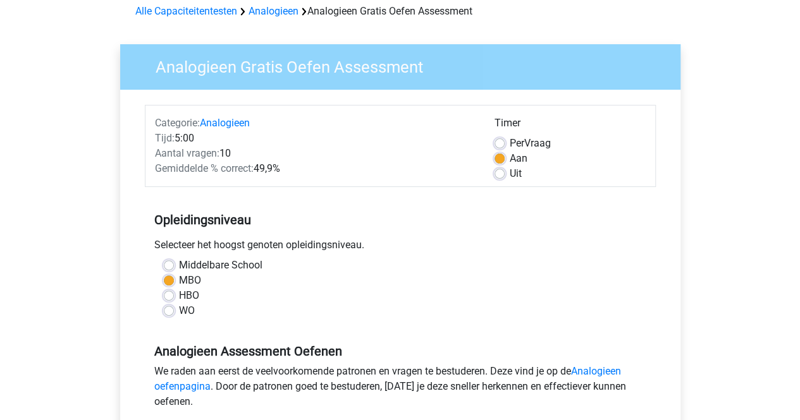
click at [510, 144] on label "Per Vraag" at bounding box center [530, 143] width 41 height 15
click at [498, 144] on input "Per Vraag" at bounding box center [499, 142] width 10 height 13
radio input "true"
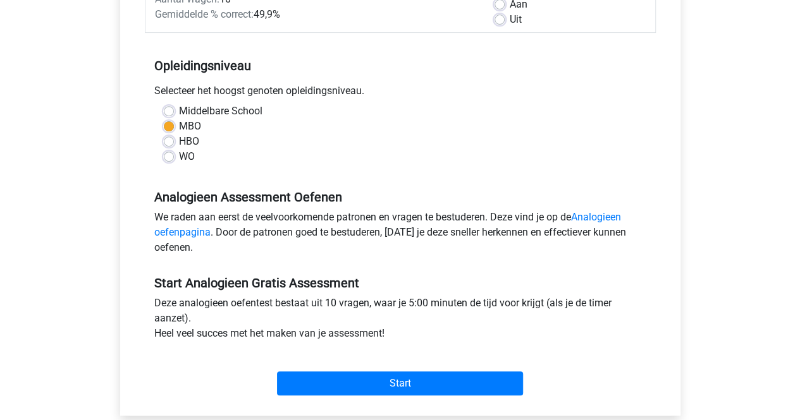
scroll to position [317, 0]
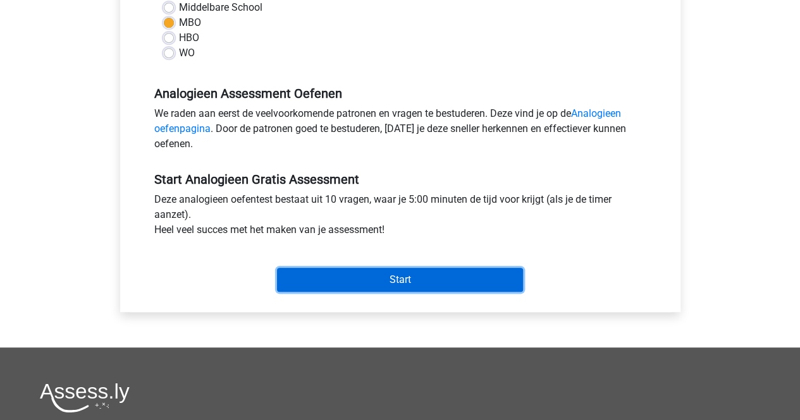
click at [360, 271] on input "Start" at bounding box center [400, 280] width 246 height 24
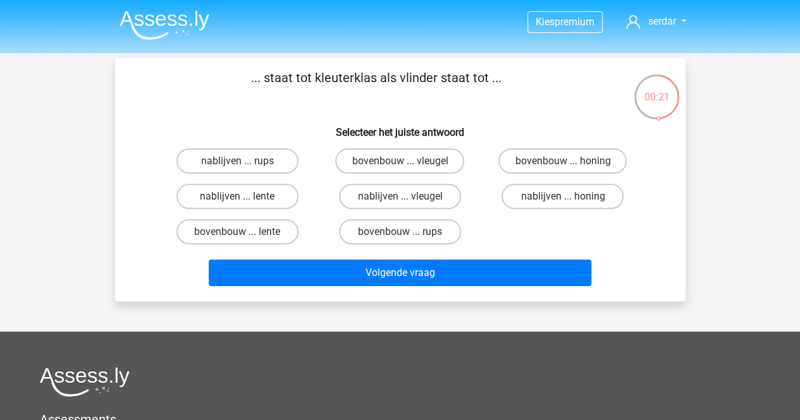
click at [240, 238] on input "bovenbouw ... lente" at bounding box center [241, 236] width 8 height 8
radio input "true"
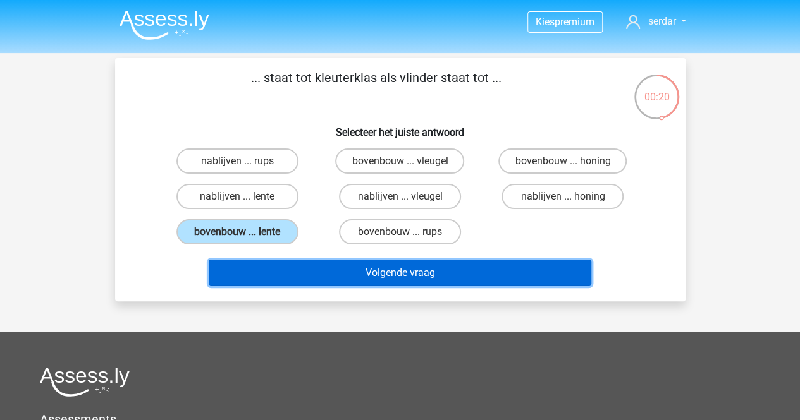
click at [315, 271] on button "Volgende vraag" at bounding box center [400, 273] width 382 height 27
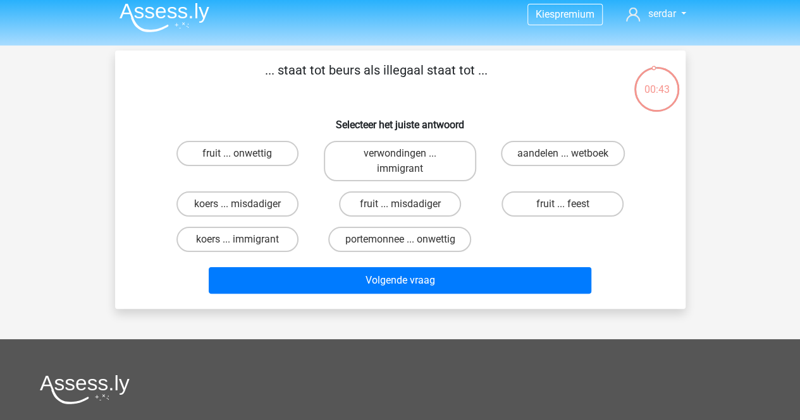
scroll to position [6, 0]
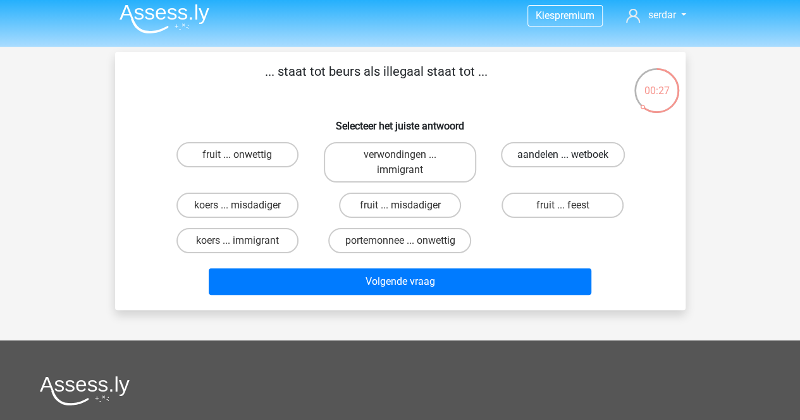
click at [578, 161] on label "aandelen ... wetboek" at bounding box center [563, 154] width 124 height 25
click at [571, 161] on input "aandelen ... wetboek" at bounding box center [567, 159] width 8 height 8
radio input "true"
click at [428, 297] on div "Volgende vraag" at bounding box center [400, 285] width 488 height 32
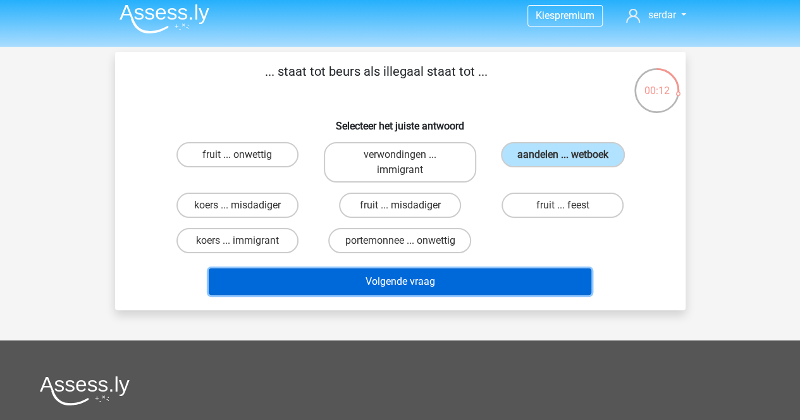
click at [396, 286] on button "Volgende vraag" at bounding box center [400, 282] width 382 height 27
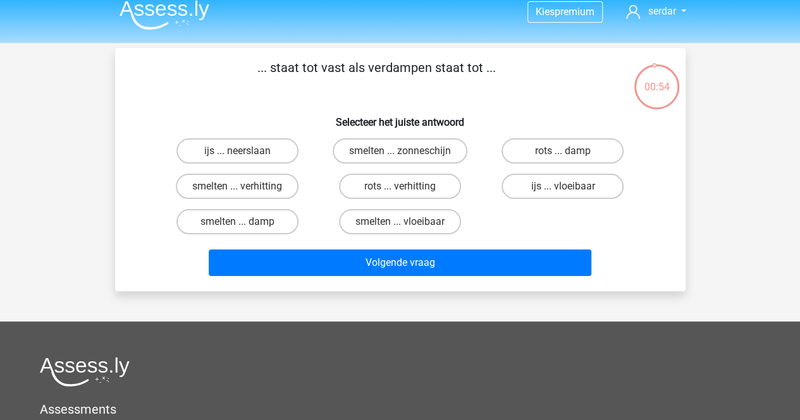
scroll to position [9, 0]
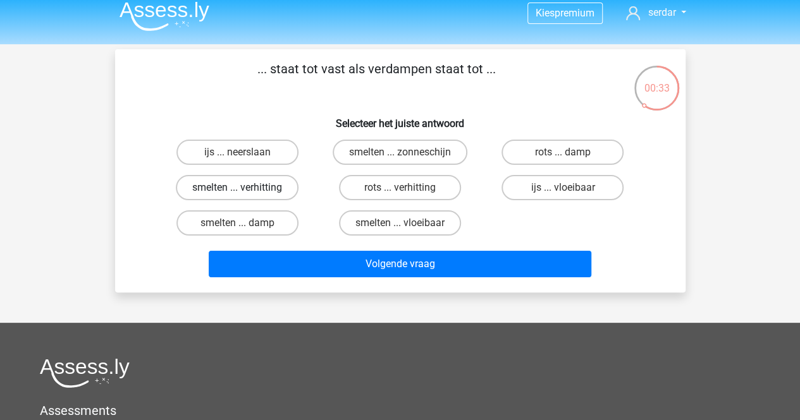
click at [277, 197] on label "smelten ... verhitting" at bounding box center [237, 187] width 123 height 25
click at [245, 196] on input "smelten ... verhitting" at bounding box center [241, 192] width 8 height 8
radio input "true"
click at [596, 193] on label "ijs ... vloeibaar" at bounding box center [562, 187] width 122 height 25
click at [571, 193] on input "ijs ... vloeibaar" at bounding box center [567, 192] width 8 height 8
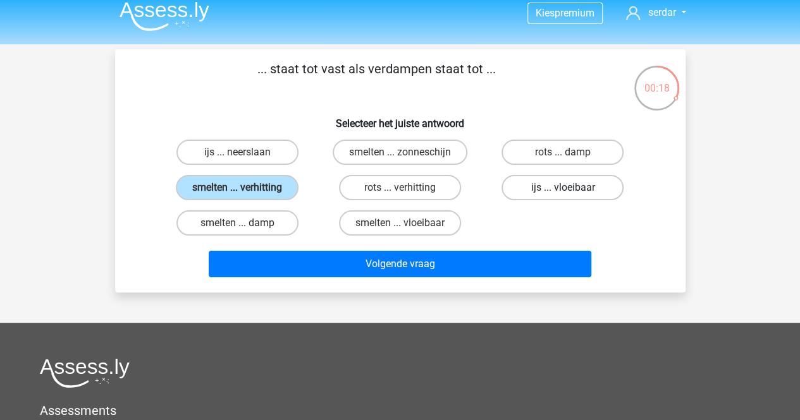
radio input "true"
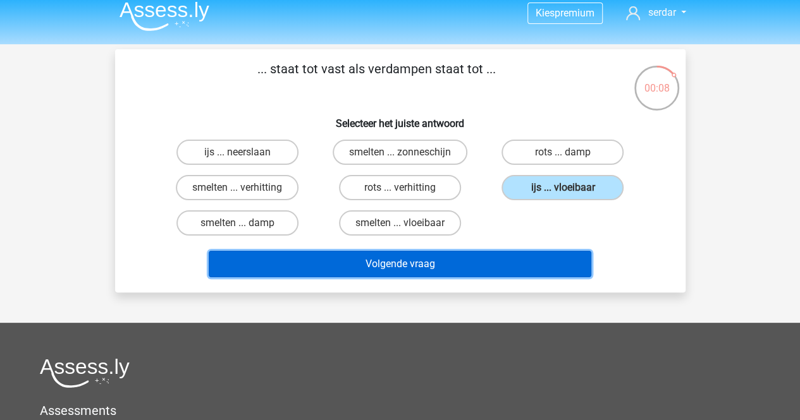
click at [462, 264] on button "Volgende vraag" at bounding box center [400, 264] width 382 height 27
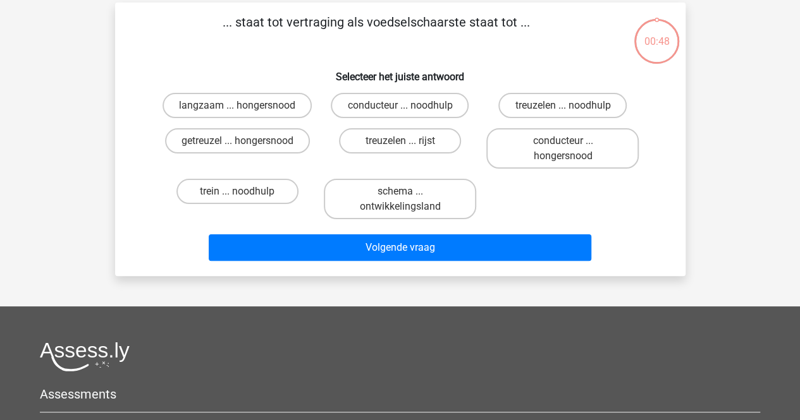
scroll to position [58, 0]
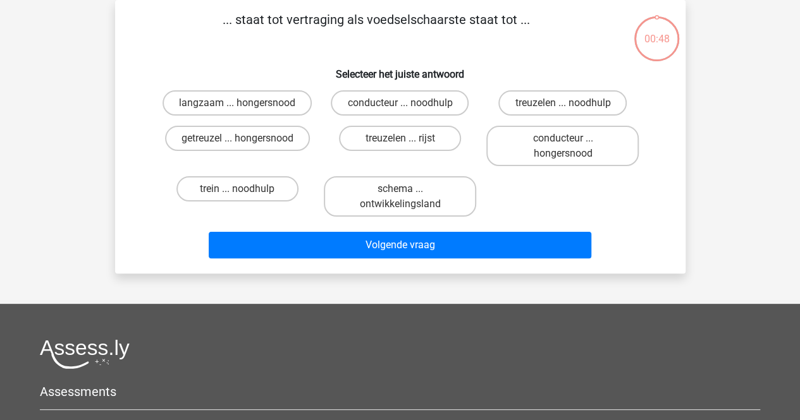
drag, startPoint x: 462, startPoint y: 264, endPoint x: 809, endPoint y: 156, distance: 363.5
click at [799, 156] on html "Kies premium serdar serdar078@icloud.com" at bounding box center [400, 290] width 800 height 696
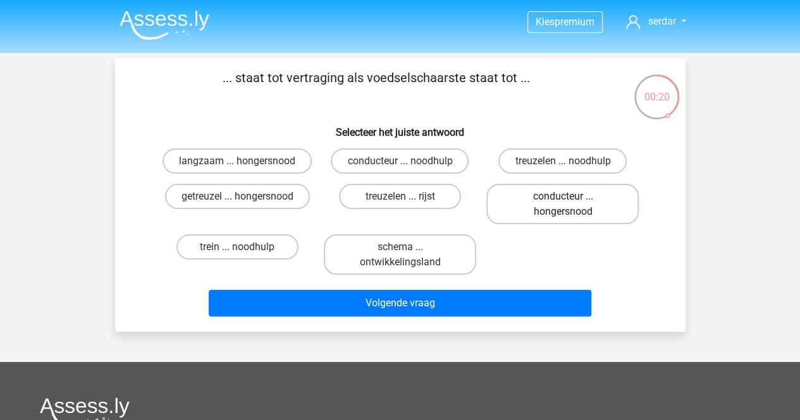
click at [547, 211] on label "conducteur ... hongersnood" at bounding box center [562, 204] width 152 height 40
click at [563, 205] on input "conducteur ... hongersnood" at bounding box center [567, 201] width 8 height 8
radio input "true"
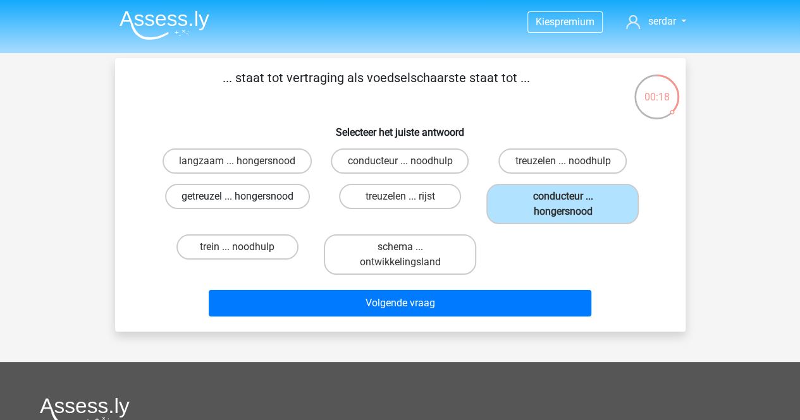
click at [292, 199] on label "getreuzel ... hongersnood" at bounding box center [237, 196] width 145 height 25
click at [245, 199] on input "getreuzel ... hongersnood" at bounding box center [241, 201] width 8 height 8
radio input "true"
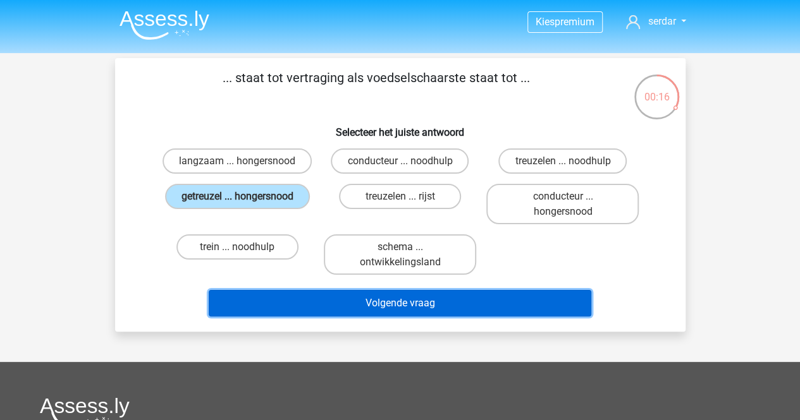
click at [391, 310] on button "Volgende vraag" at bounding box center [400, 303] width 382 height 27
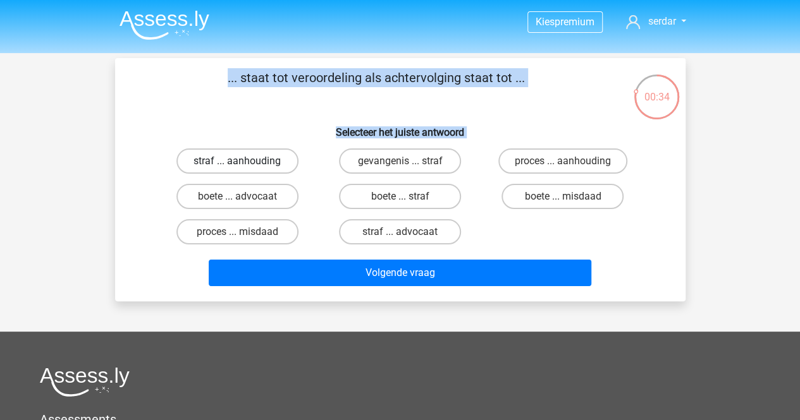
click at [235, 153] on label "straf ... aanhouding" at bounding box center [237, 161] width 122 height 25
click at [237, 161] on input "straf ... aanhouding" at bounding box center [241, 165] width 8 height 8
radio input "true"
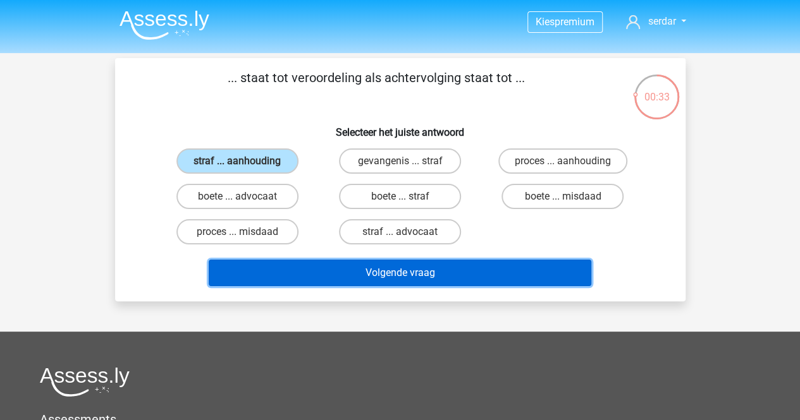
click at [355, 276] on button "Volgende vraag" at bounding box center [400, 273] width 382 height 27
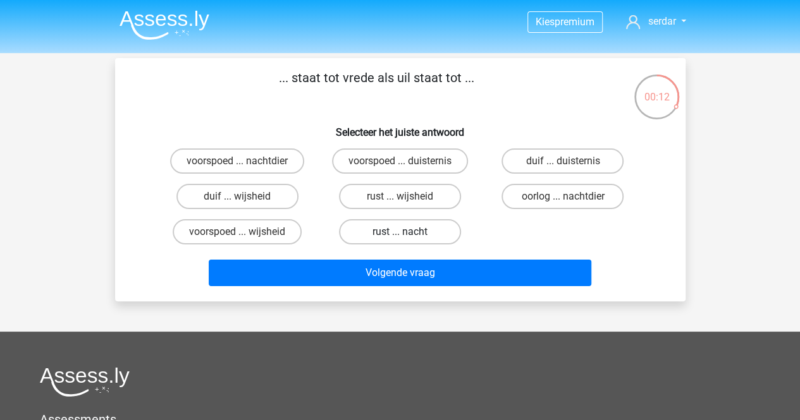
click at [422, 233] on label "rust ... nacht" at bounding box center [400, 231] width 122 height 25
click at [408, 233] on input "rust ... nacht" at bounding box center [404, 236] width 8 height 8
radio input "true"
click at [407, 288] on div "Volgende vraag" at bounding box center [400, 276] width 488 height 32
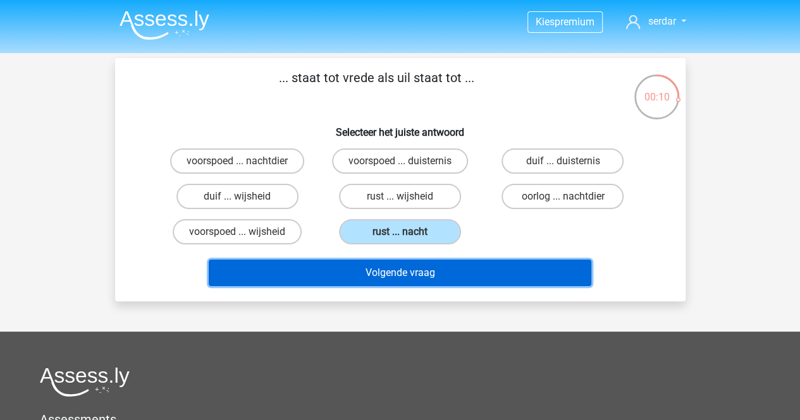
click at [383, 276] on button "Volgende vraag" at bounding box center [400, 273] width 382 height 27
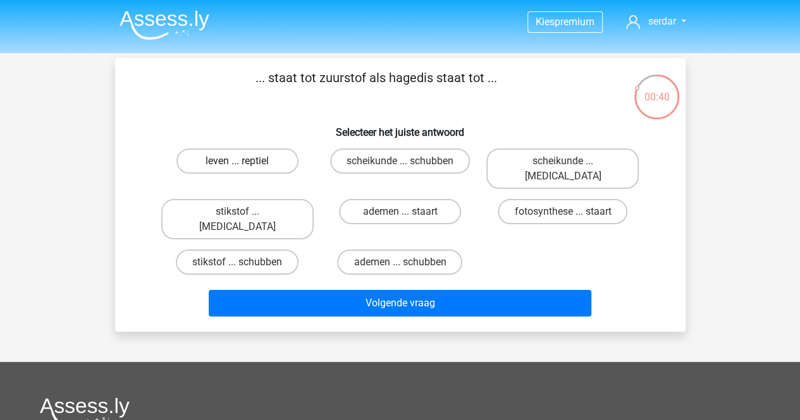
click at [277, 157] on label "leven ... reptiel" at bounding box center [237, 161] width 122 height 25
click at [245, 161] on input "leven ... reptiel" at bounding box center [241, 165] width 8 height 8
radio input "true"
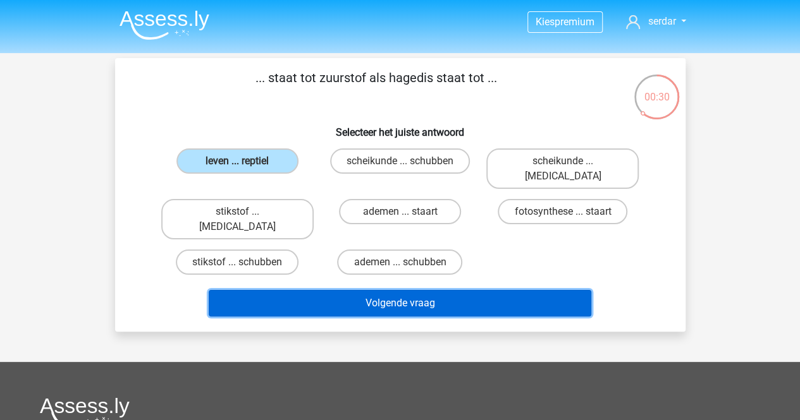
click at [434, 290] on button "Volgende vraag" at bounding box center [400, 303] width 382 height 27
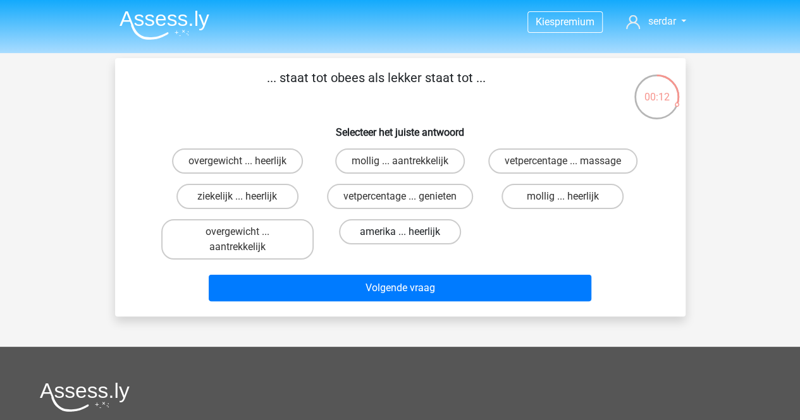
click at [365, 237] on label "amerika ... heerlijk" at bounding box center [400, 231] width 122 height 25
click at [400, 237] on input "amerika ... heerlijk" at bounding box center [404, 236] width 8 height 8
radio input "true"
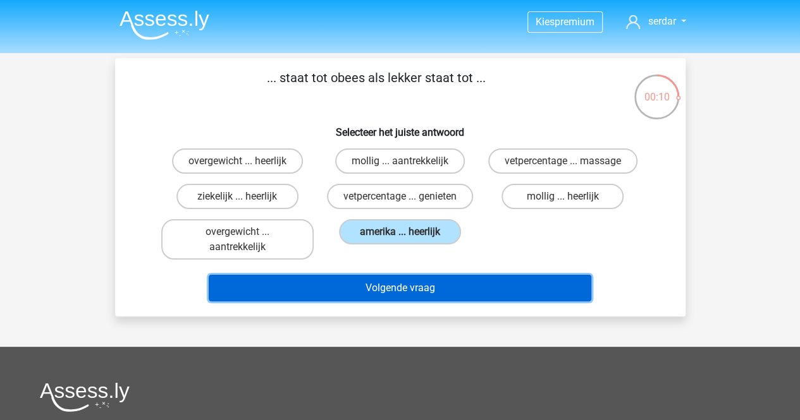
click at [379, 281] on button "Volgende vraag" at bounding box center [400, 288] width 382 height 27
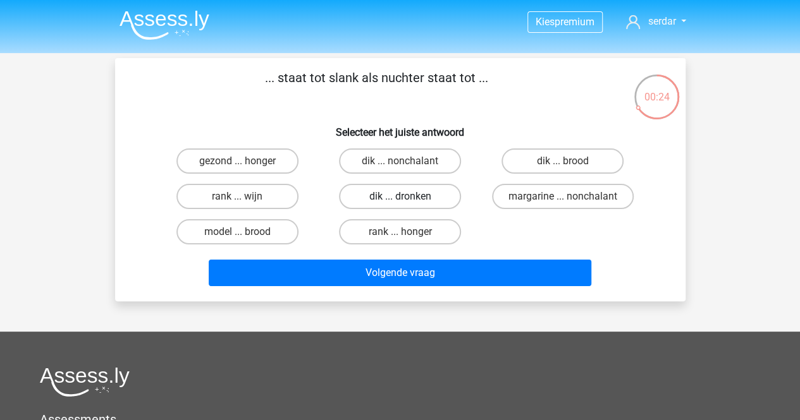
click at [419, 184] on label "dik ... dronken" at bounding box center [400, 196] width 122 height 25
click at [408, 197] on input "dik ... dronken" at bounding box center [404, 201] width 8 height 8
radio input "true"
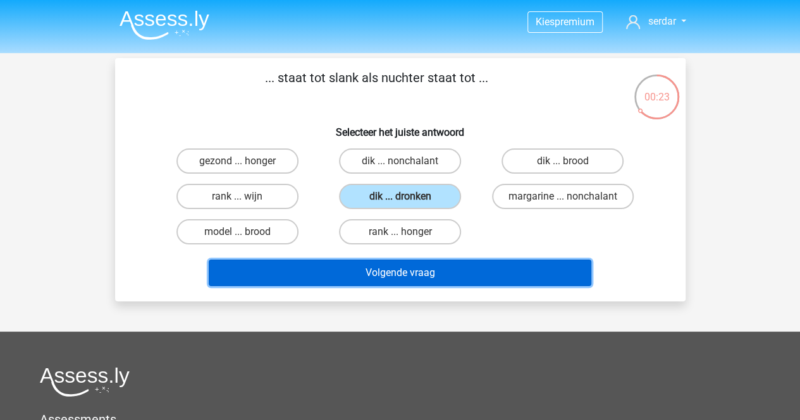
click at [455, 260] on button "Volgende vraag" at bounding box center [400, 273] width 382 height 27
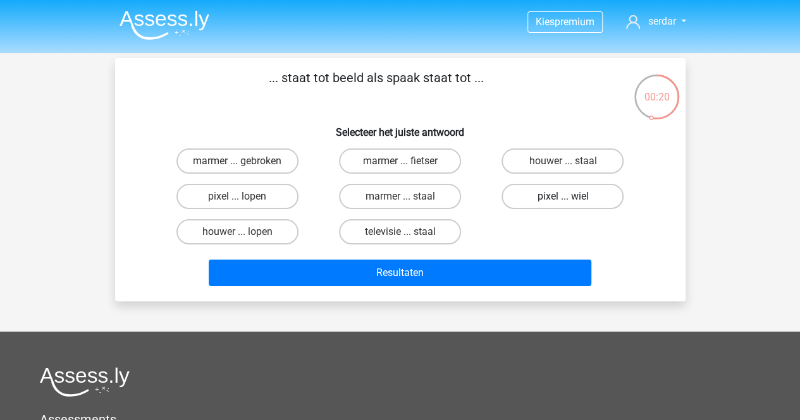
click at [602, 203] on label "pixel ... wiel" at bounding box center [562, 196] width 122 height 25
click at [571, 203] on input "pixel ... wiel" at bounding box center [567, 201] width 8 height 8
radio input "true"
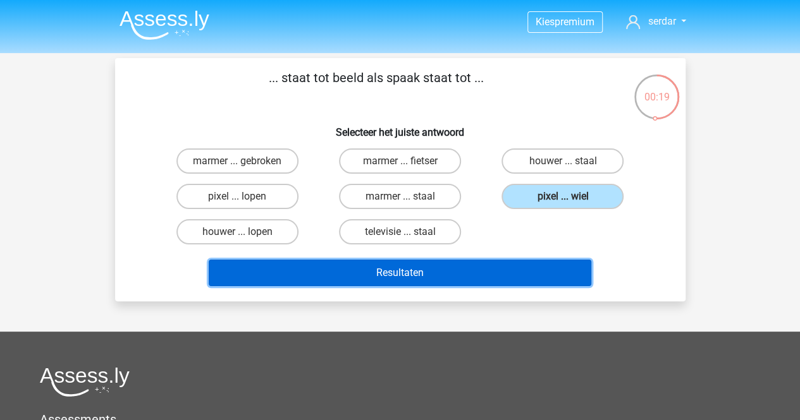
click at [511, 270] on button "Resultaten" at bounding box center [400, 273] width 382 height 27
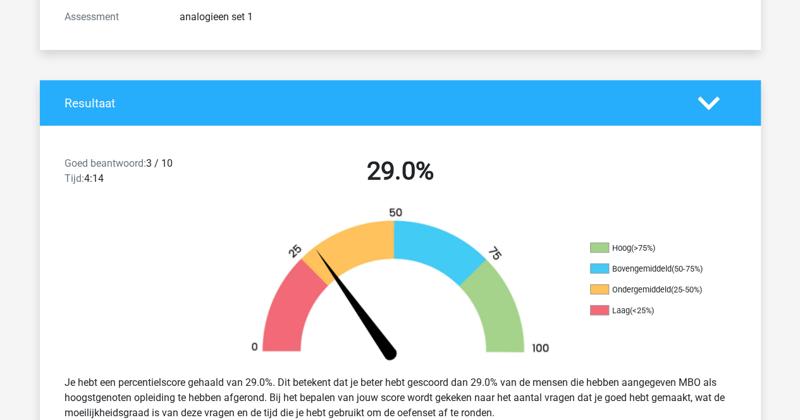
scroll to position [201, 0]
